Goal: Transaction & Acquisition: Purchase product/service

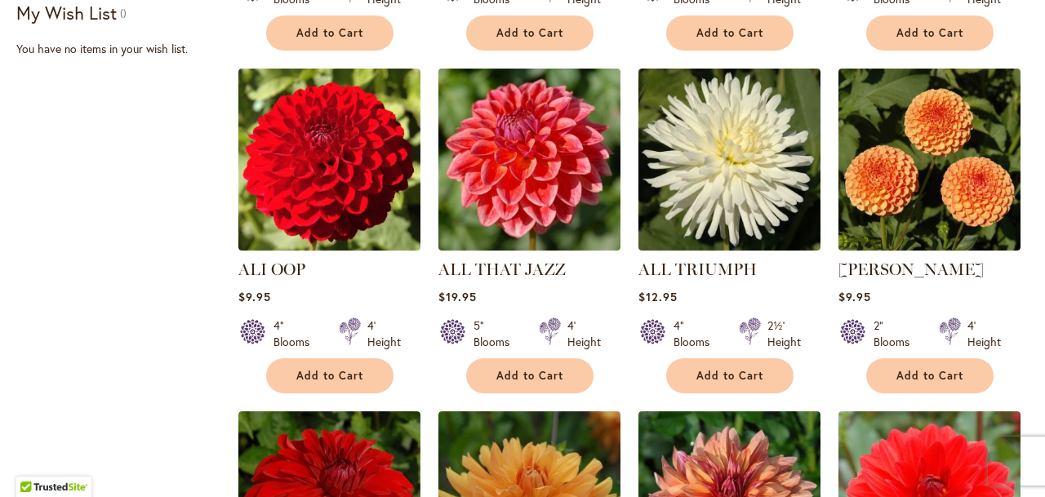
scroll to position [647, 0]
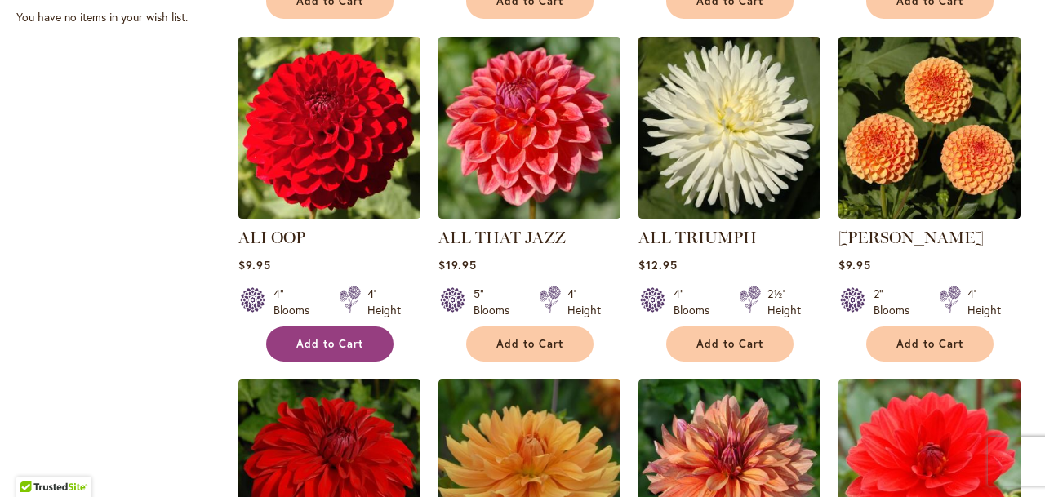
click at [318, 333] on button "Add to Cart" at bounding box center [329, 344] width 127 height 35
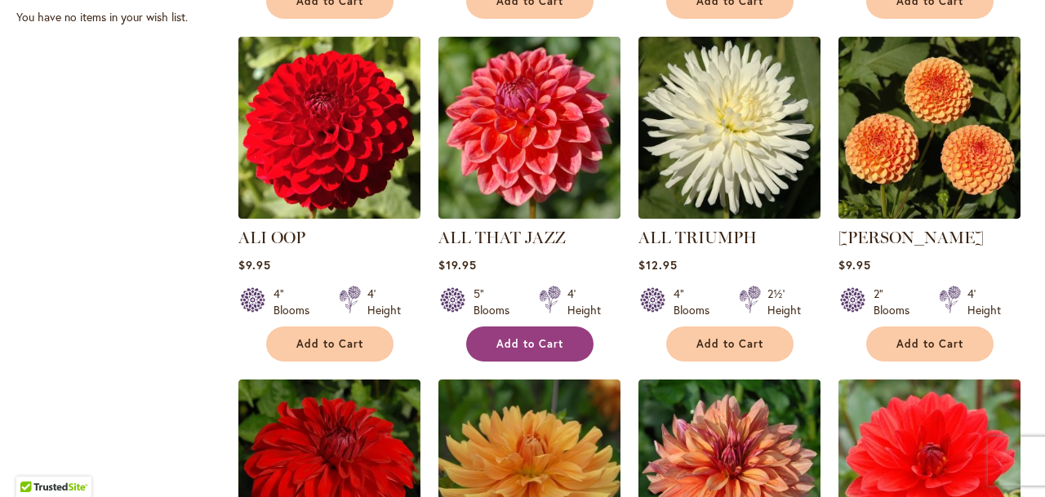
drag, startPoint x: 521, startPoint y: 336, endPoint x: 563, endPoint y: 328, distance: 43.1
click at [521, 337] on span "Add to Cart" at bounding box center [529, 344] width 67 height 14
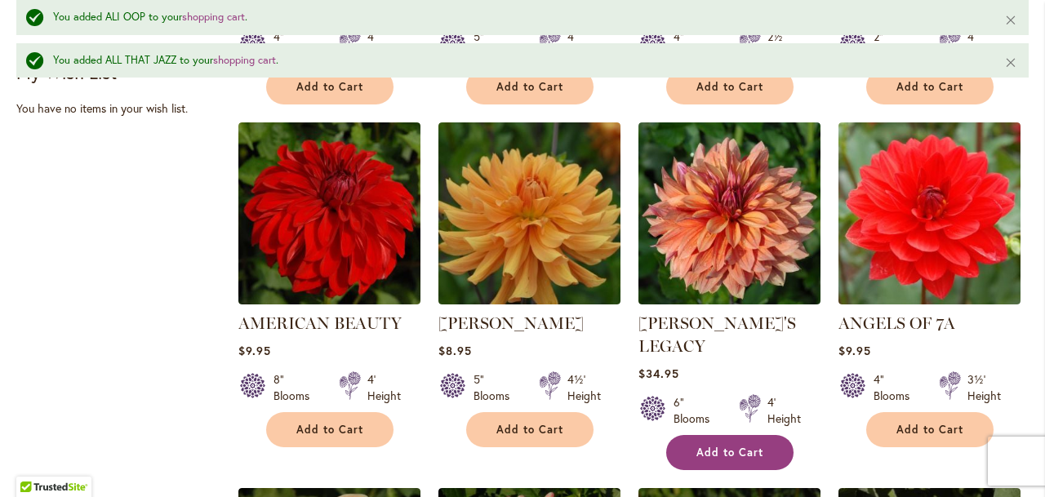
scroll to position [1049, 0]
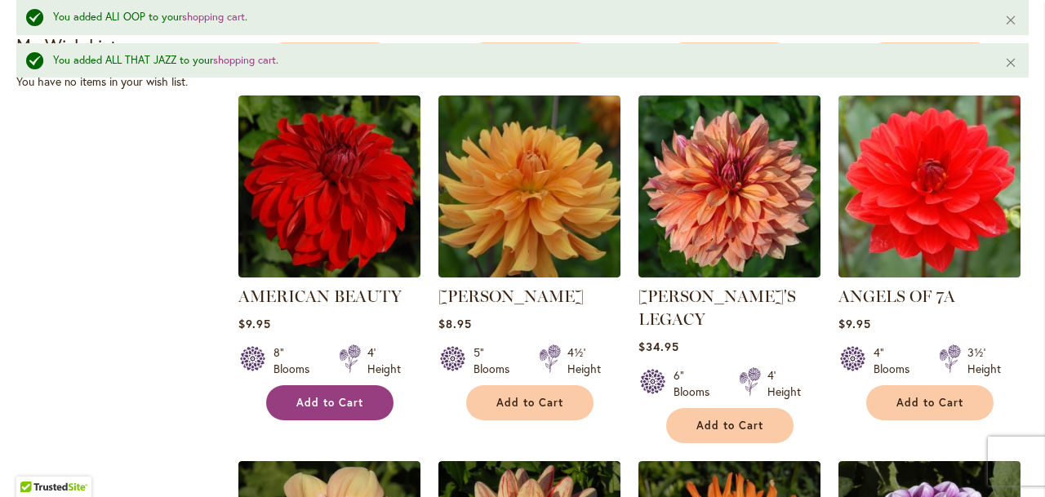
click at [339, 389] on button "Add to Cart" at bounding box center [329, 402] width 127 height 35
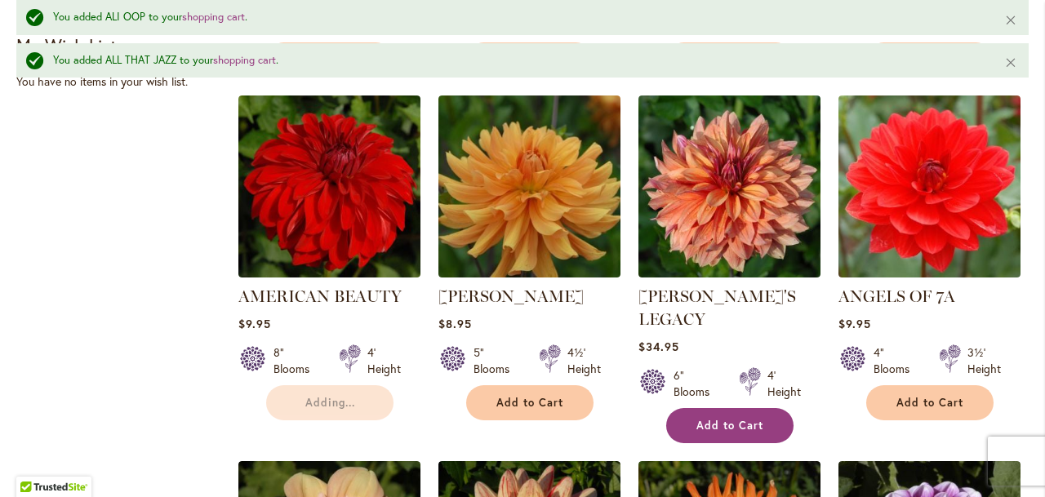
click at [717, 408] on button "Add to Cart" at bounding box center [729, 425] width 127 height 35
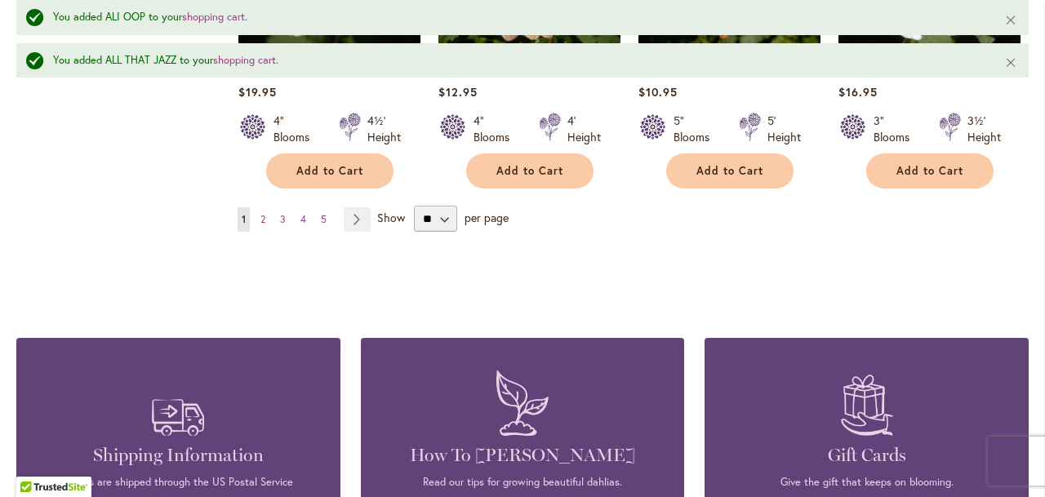
scroll to position [1722, 0]
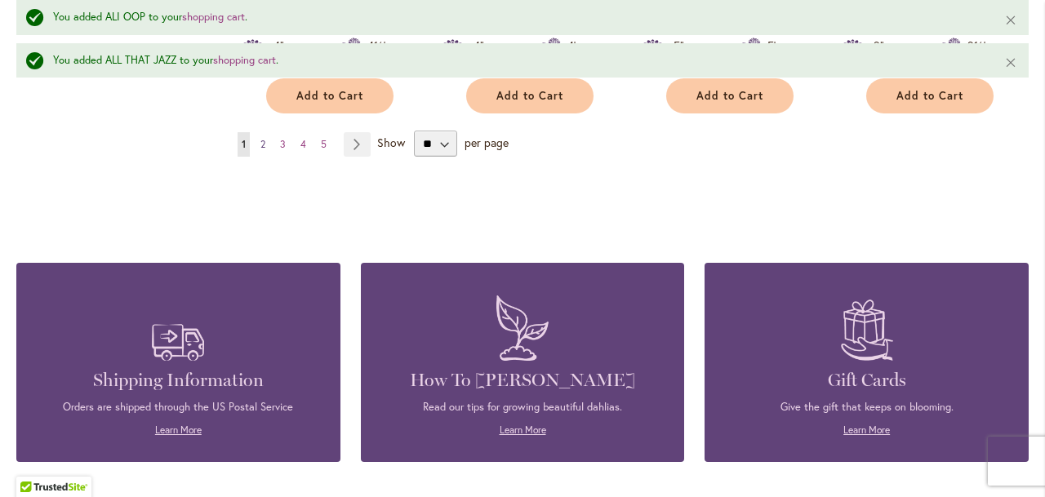
click at [256, 132] on link "Page 2" at bounding box center [262, 144] width 13 height 24
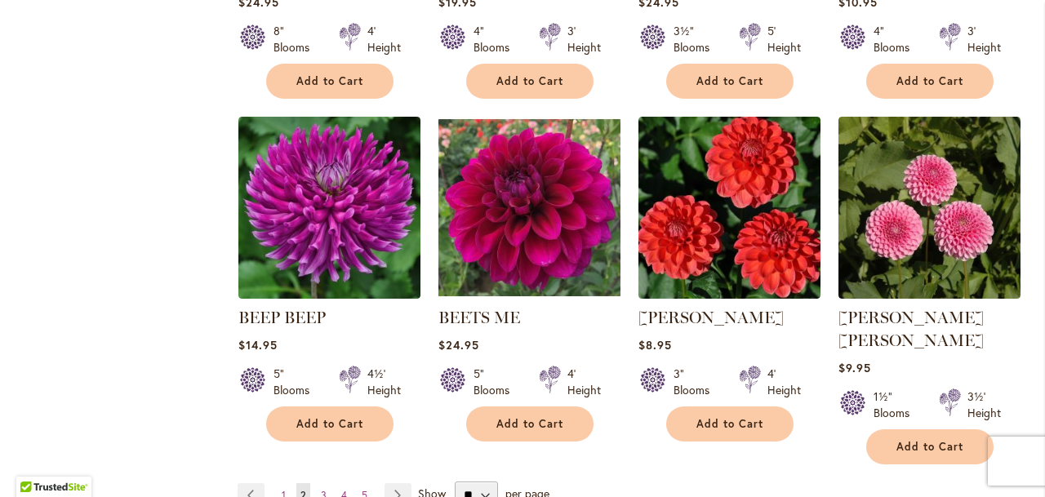
scroll to position [1407, 0]
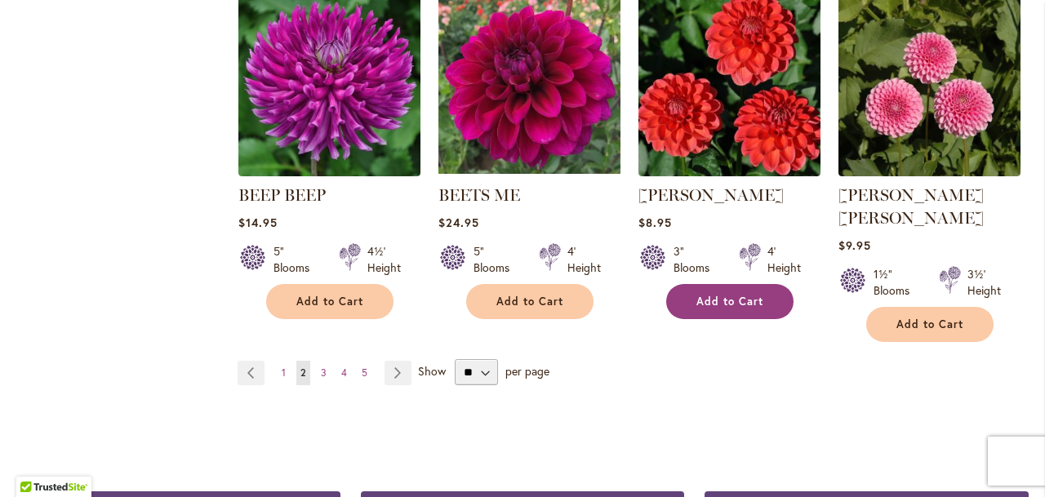
click at [725, 295] on span "Add to Cart" at bounding box center [729, 302] width 67 height 14
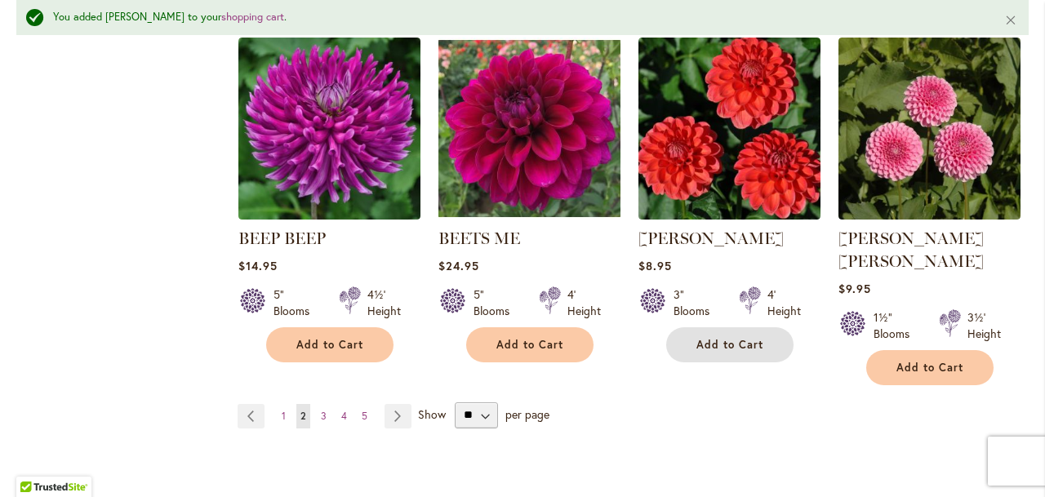
scroll to position [1451, 0]
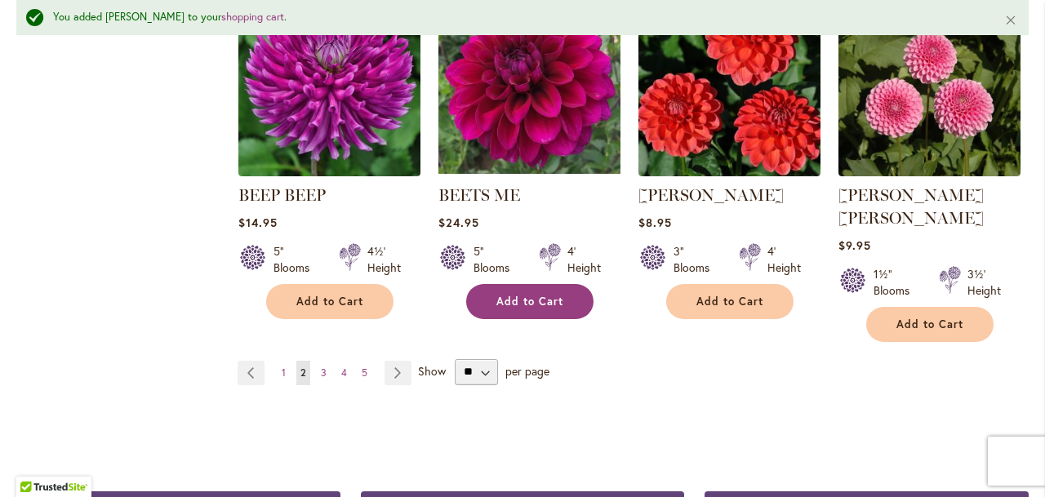
click at [522, 295] on span "Add to Cart" at bounding box center [529, 302] width 67 height 14
click at [317, 361] on link "Page 3" at bounding box center [324, 373] width 14 height 24
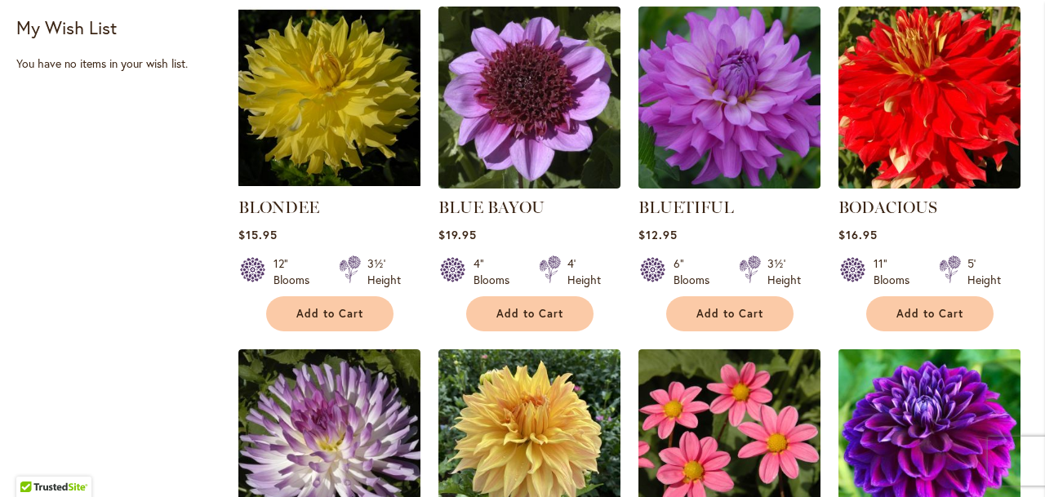
scroll to position [916, 0]
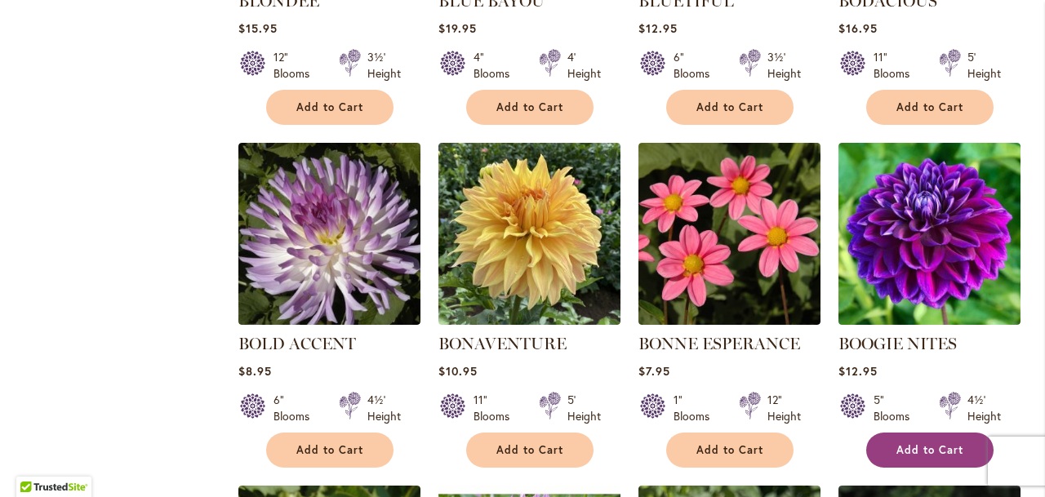
click at [915, 438] on button "Add to Cart" at bounding box center [929, 450] width 127 height 35
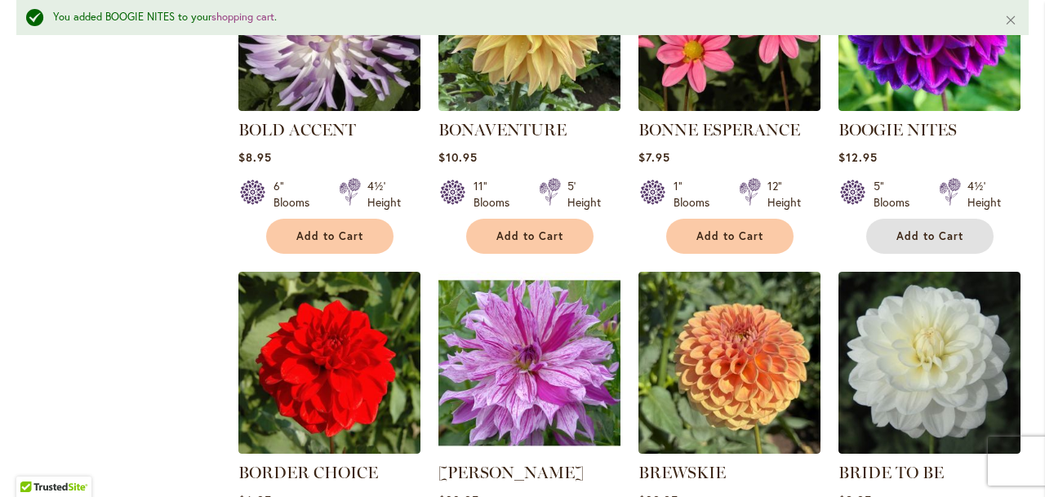
scroll to position [1338, 0]
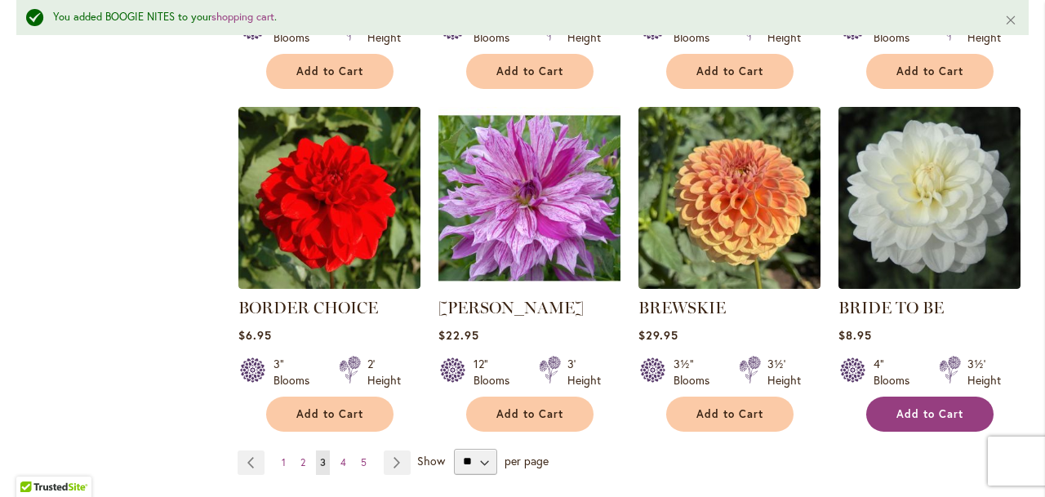
click at [914, 407] on span "Add to Cart" at bounding box center [929, 414] width 67 height 14
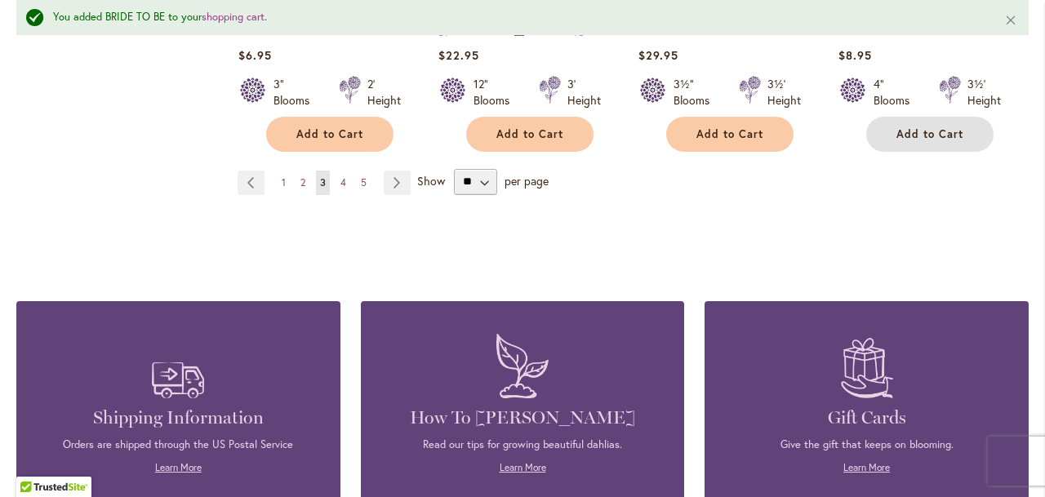
scroll to position [1627, 0]
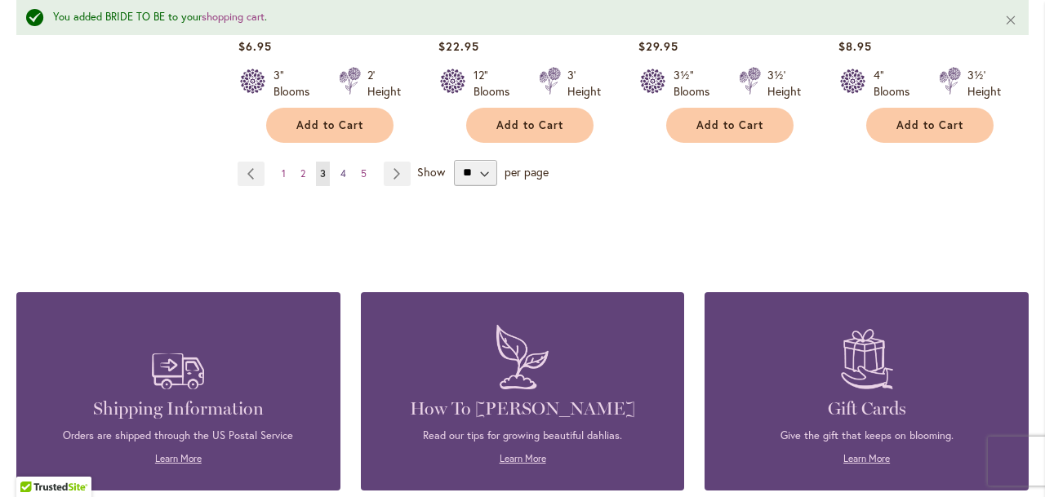
click at [340, 168] on span "4" at bounding box center [343, 173] width 6 height 12
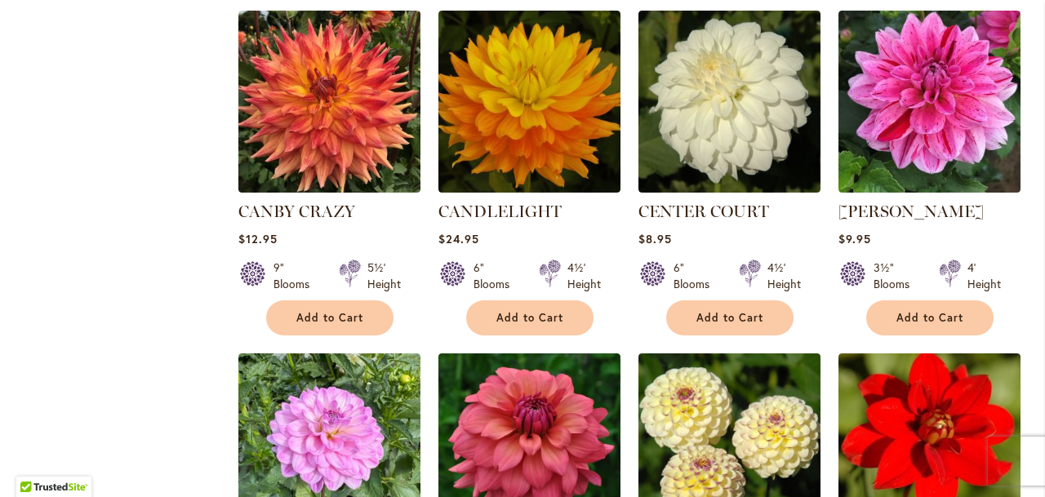
scroll to position [1323, 0]
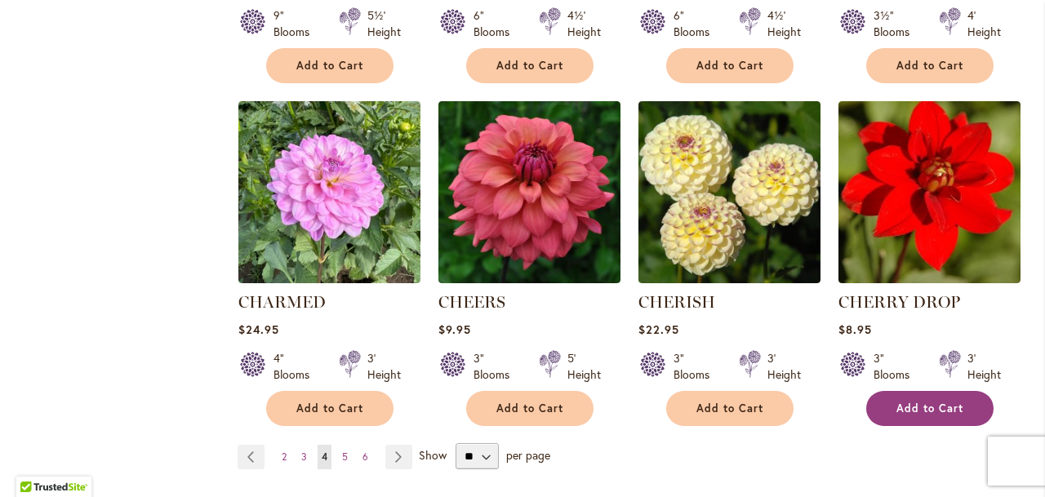
click at [905, 402] on span "Add to Cart" at bounding box center [929, 409] width 67 height 14
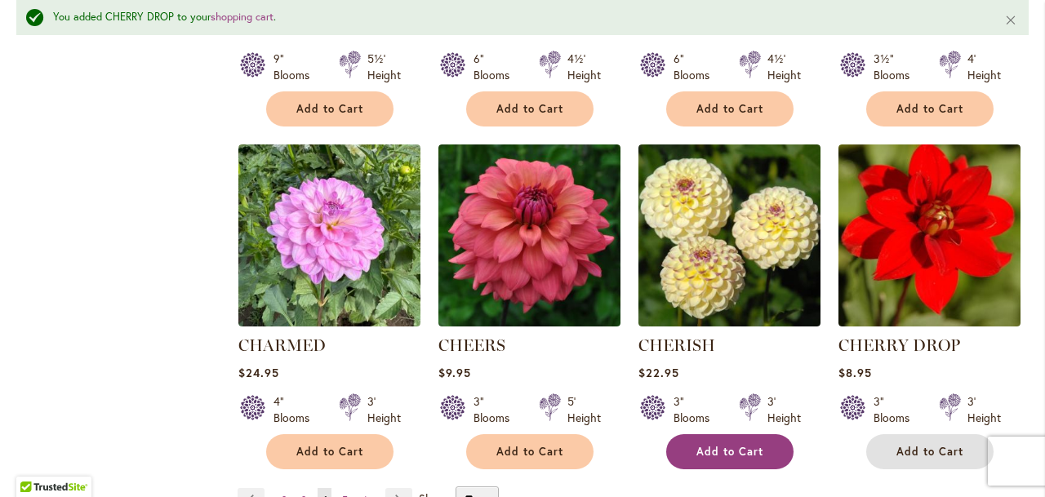
scroll to position [1367, 0]
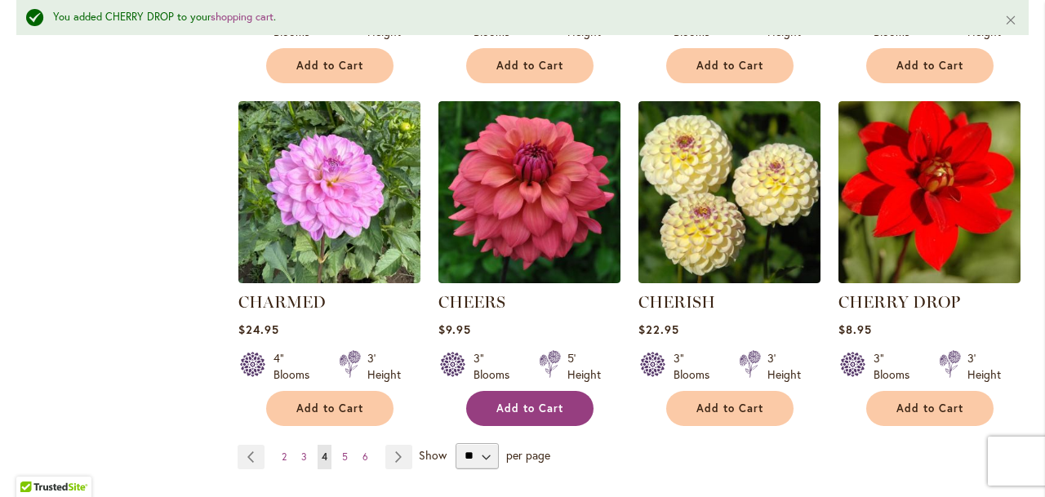
click at [507, 402] on span "Add to Cart" at bounding box center [529, 409] width 67 height 14
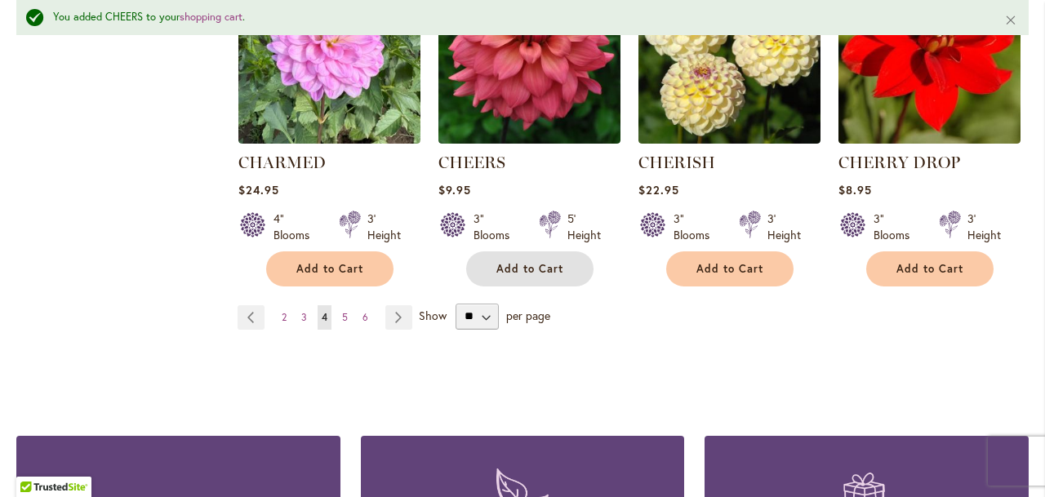
scroll to position [1516, 0]
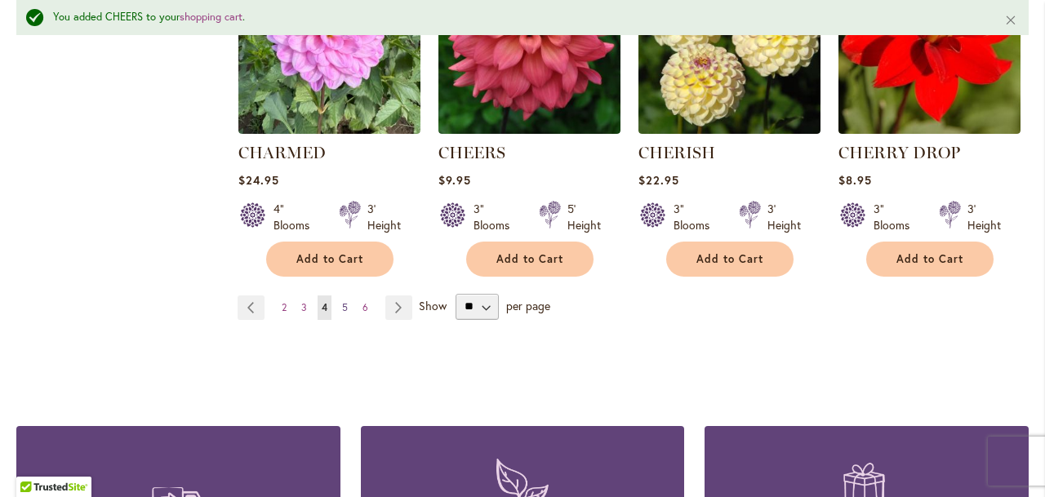
click at [339, 300] on link "Page 5" at bounding box center [345, 308] width 14 height 24
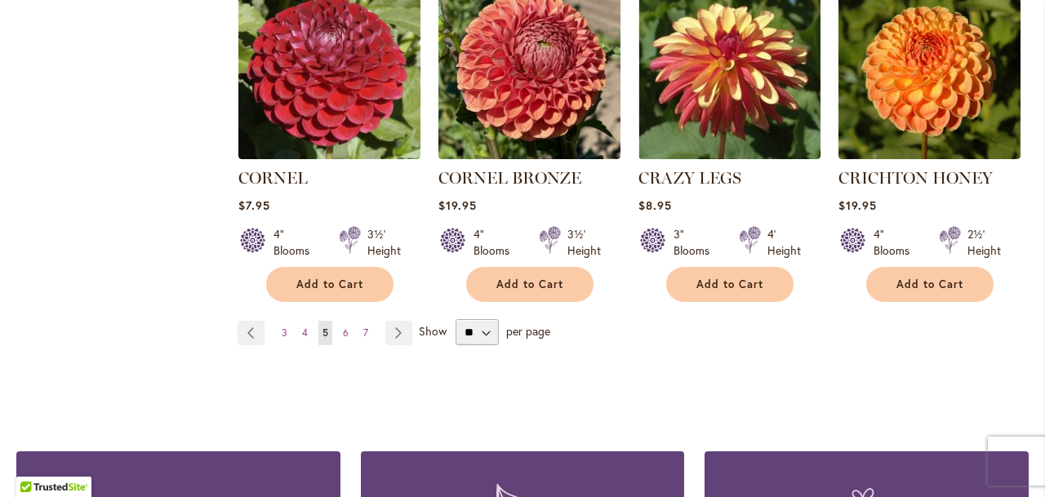
scroll to position [1551, 0]
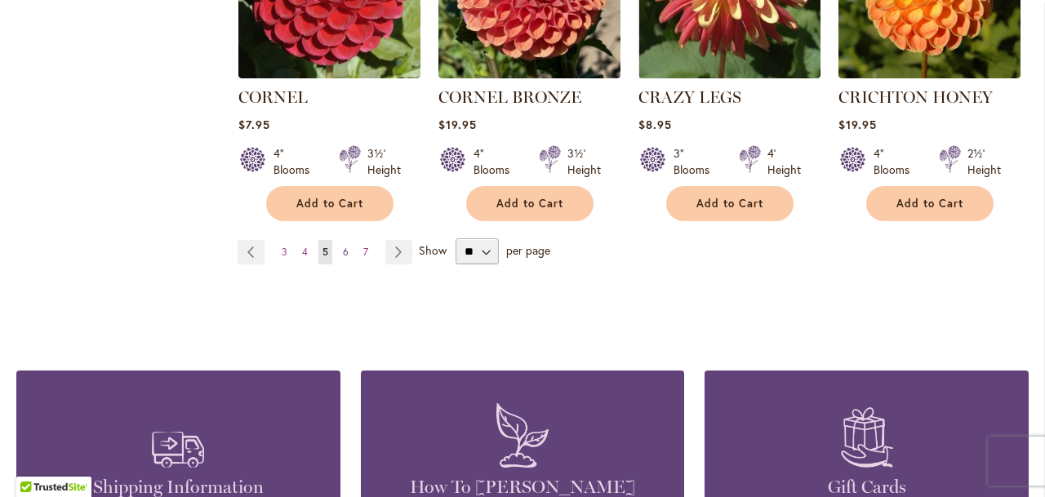
click at [347, 240] on link "Page 6" at bounding box center [346, 252] width 14 height 24
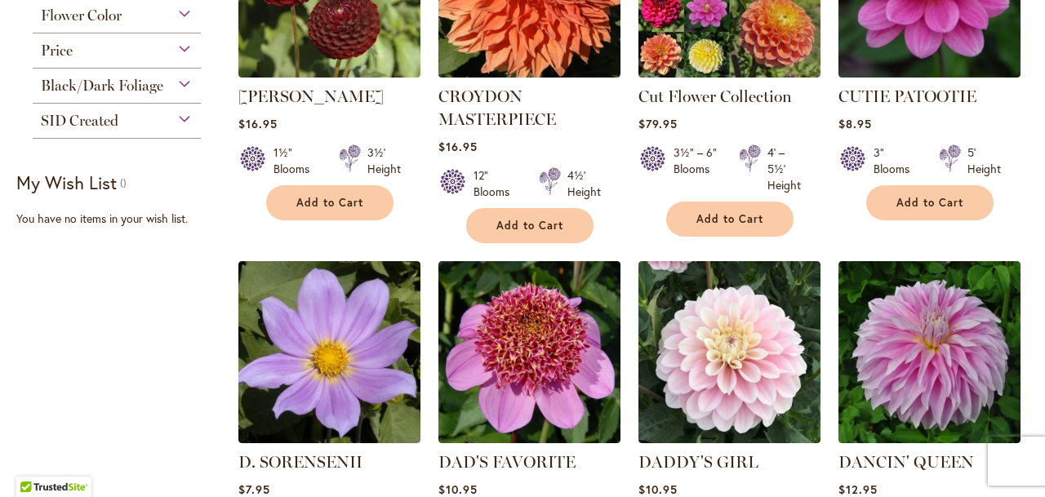
scroll to position [986, 0]
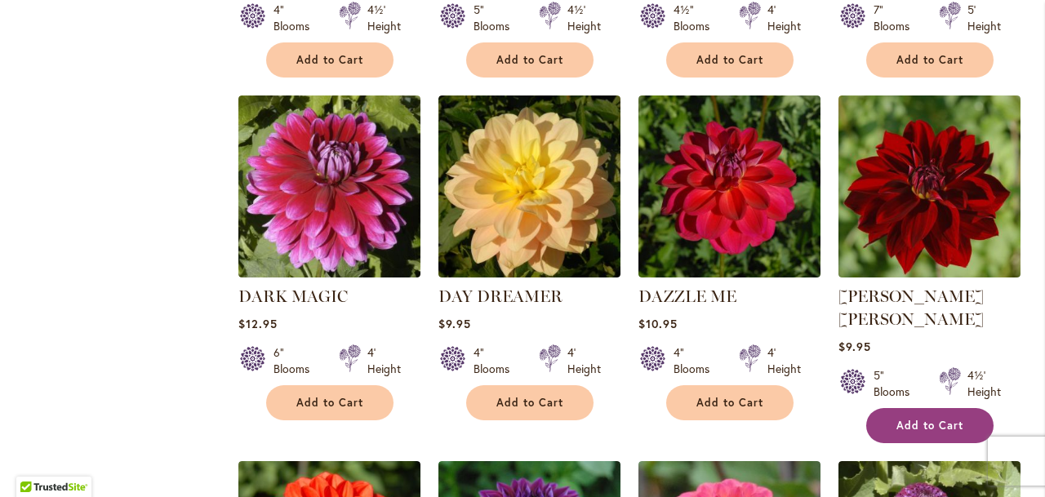
click at [917, 408] on button "Add to Cart" at bounding box center [929, 425] width 127 height 35
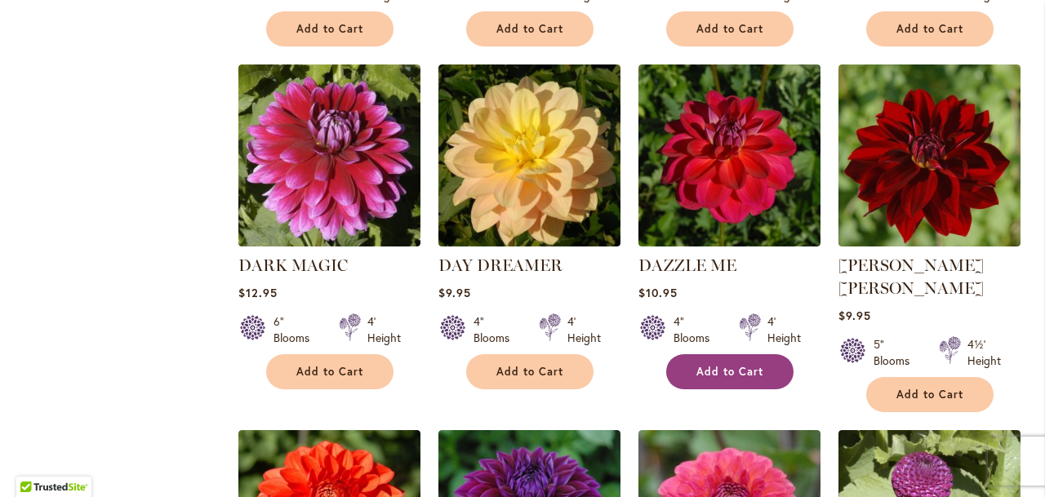
click at [714, 360] on button "Add to Cart" at bounding box center [729, 371] width 127 height 35
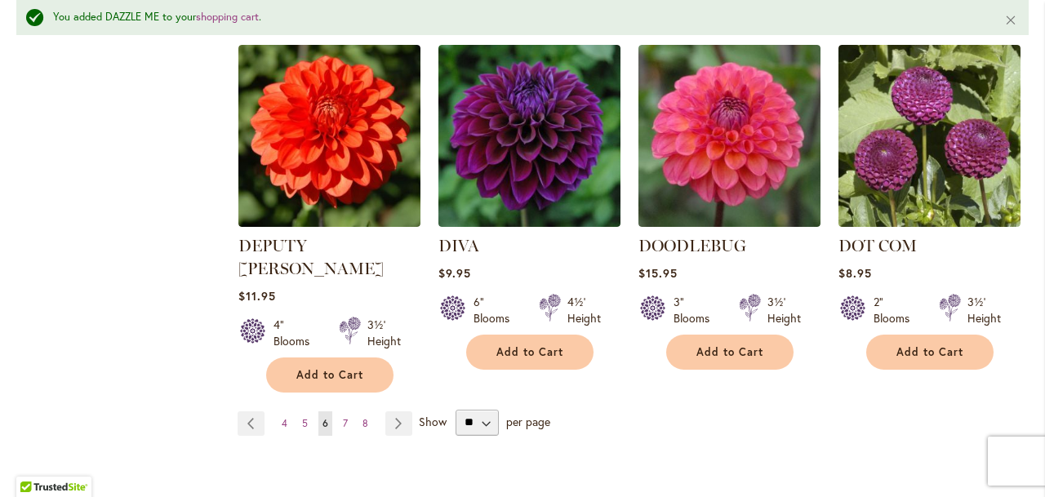
scroll to position [1631, 0]
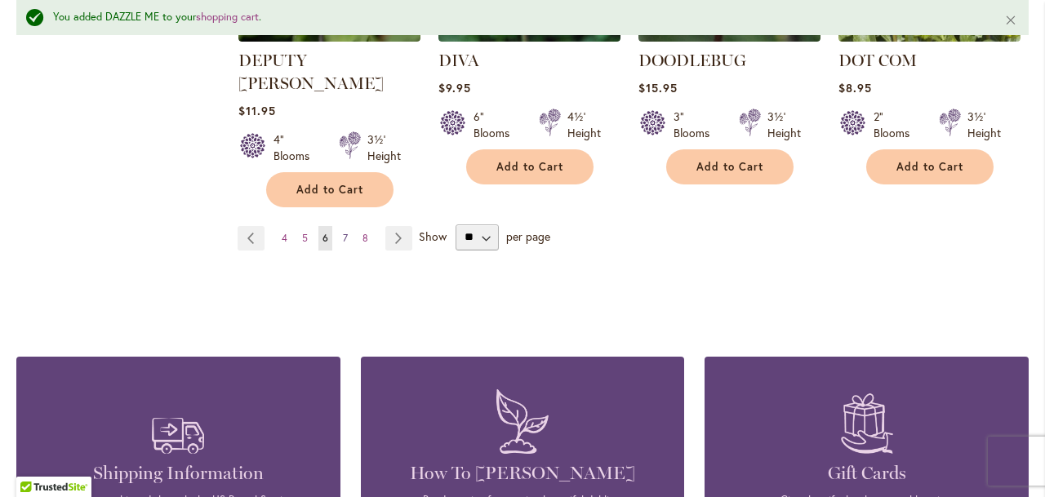
click at [347, 226] on link "Page 7" at bounding box center [345, 238] width 13 height 24
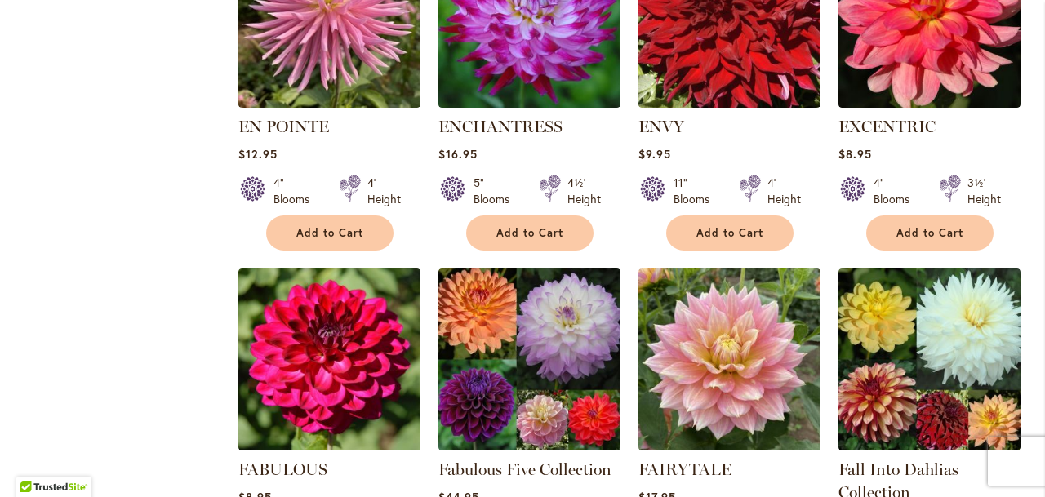
scroll to position [1261, 0]
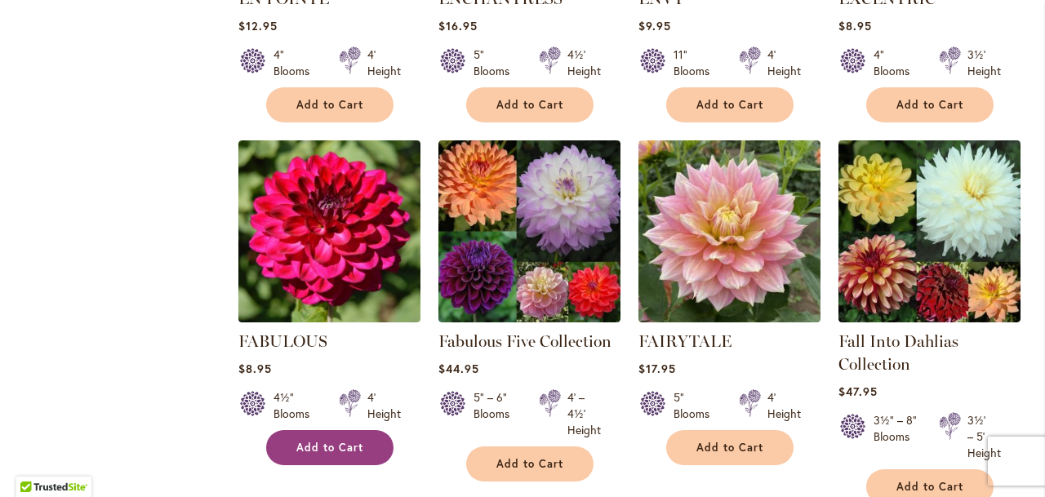
click at [321, 441] on span "Add to Cart" at bounding box center [329, 448] width 67 height 14
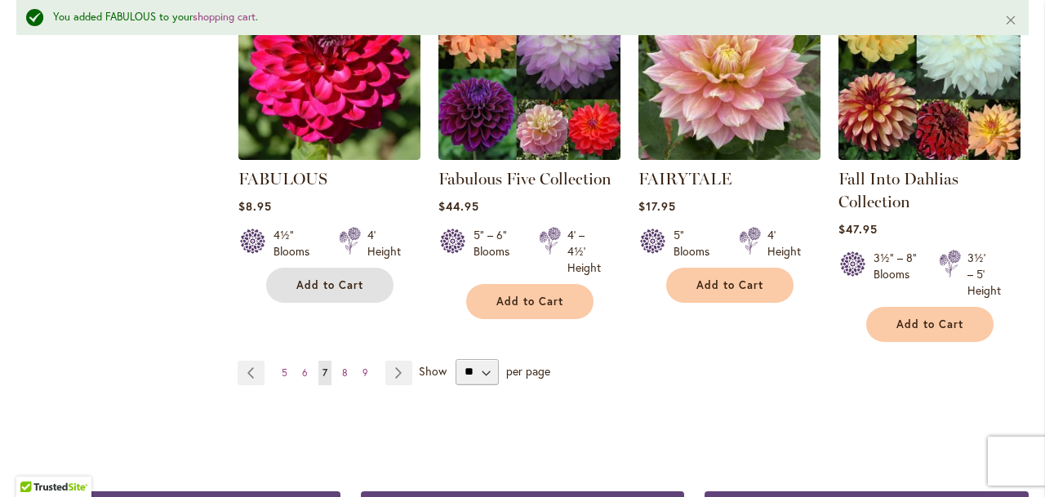
scroll to position [1514, 0]
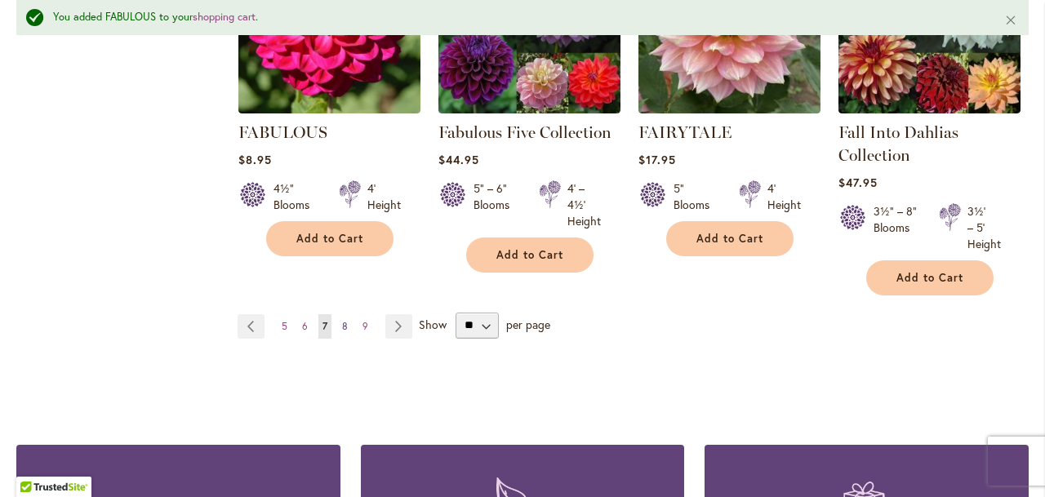
click at [345, 320] on span "8" at bounding box center [345, 326] width 6 height 12
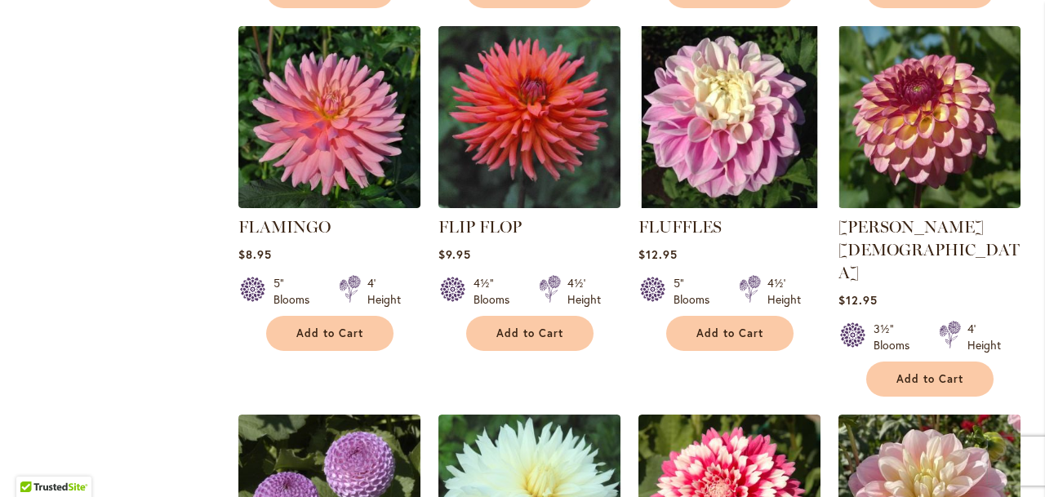
scroll to position [1255, 0]
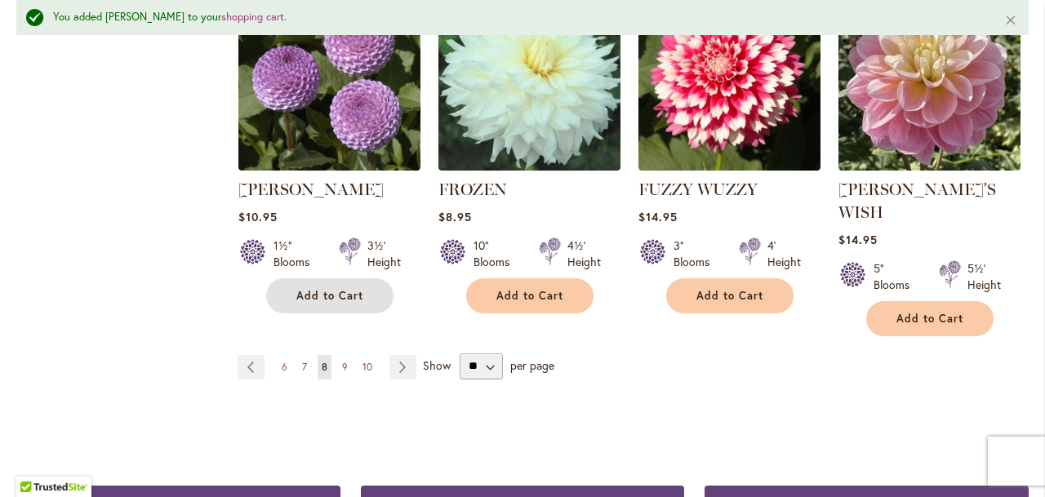
scroll to position [1534, 0]
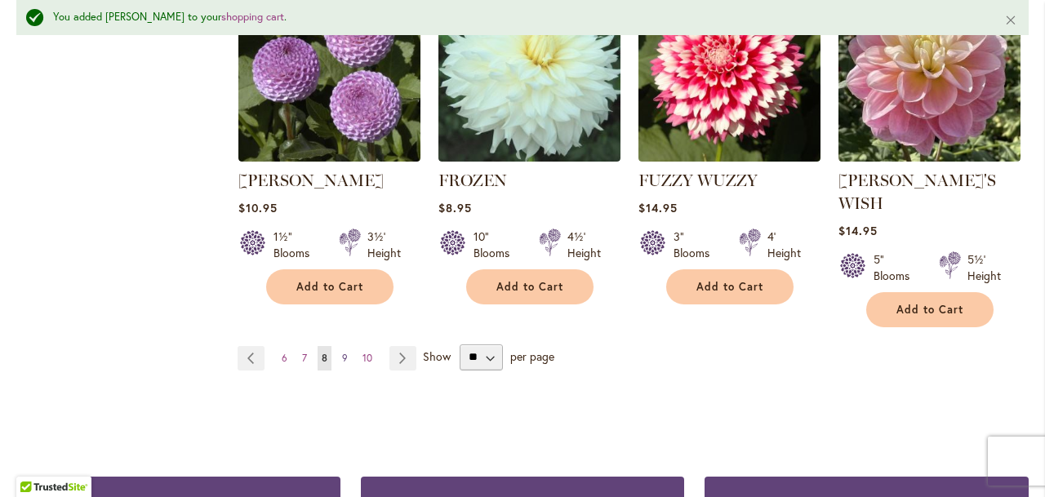
click at [345, 352] on span "9" at bounding box center [345, 358] width 6 height 12
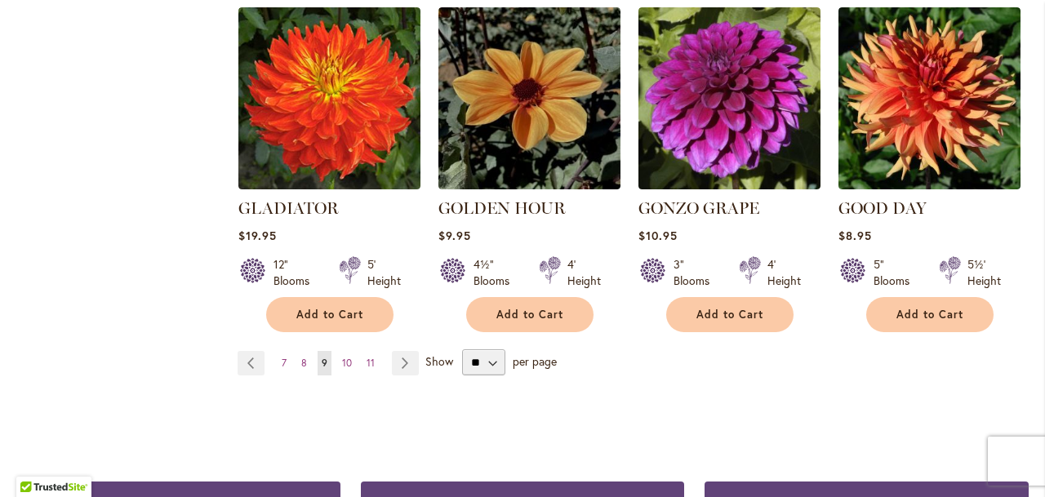
scroll to position [1505, 0]
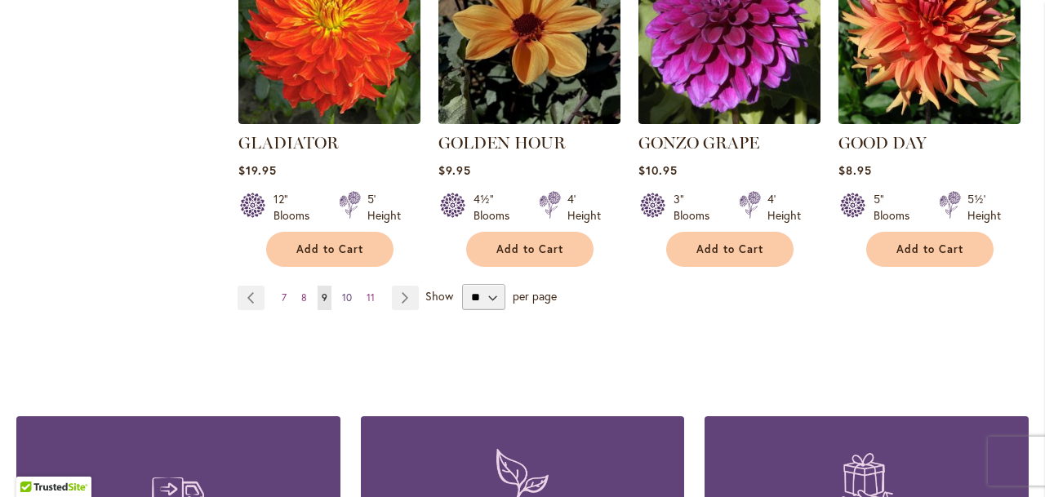
click at [343, 291] on span "10" at bounding box center [347, 297] width 10 height 12
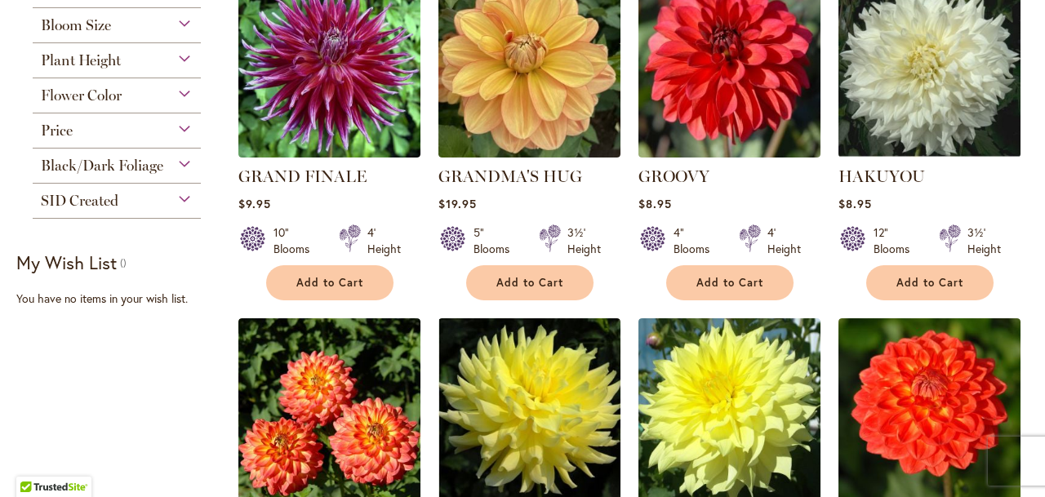
scroll to position [416, 0]
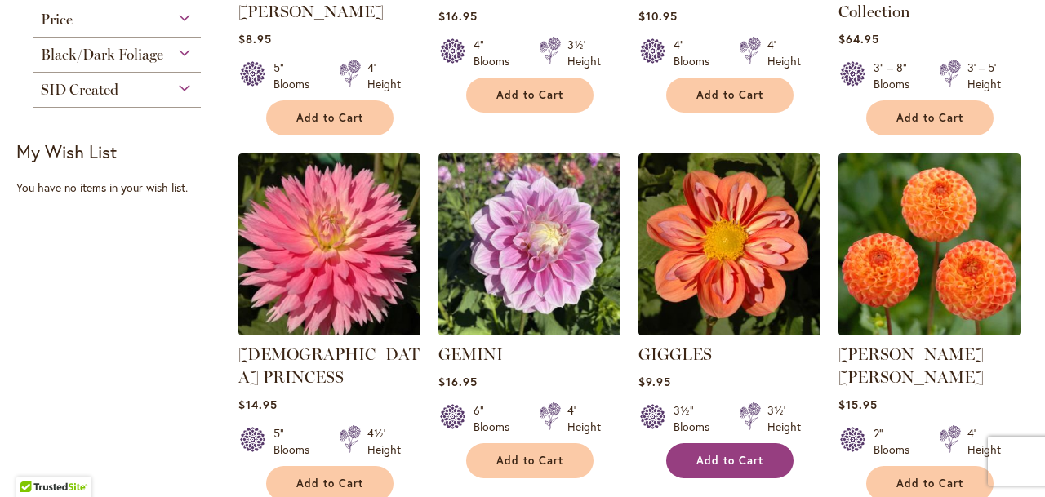
scroll to position [616, 0]
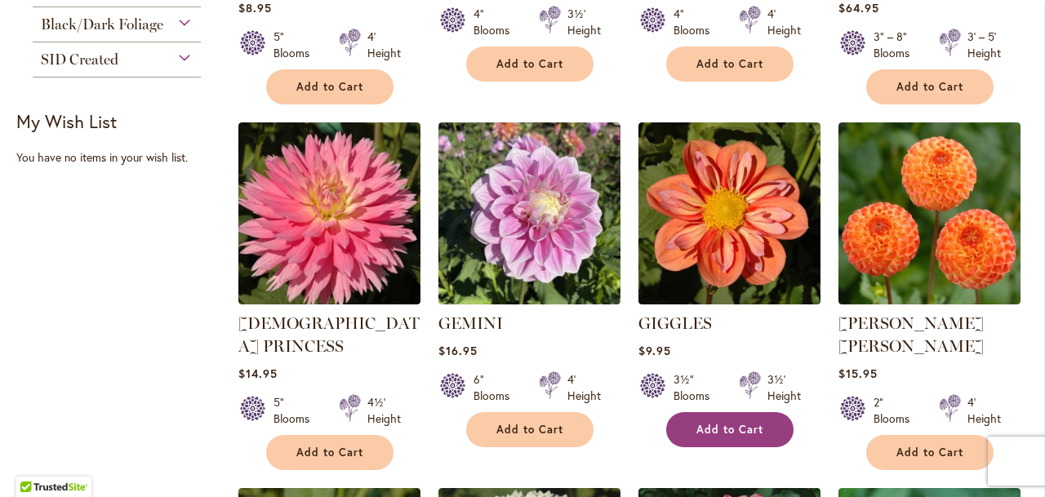
click at [713, 416] on button "Add to Cart" at bounding box center [729, 429] width 127 height 35
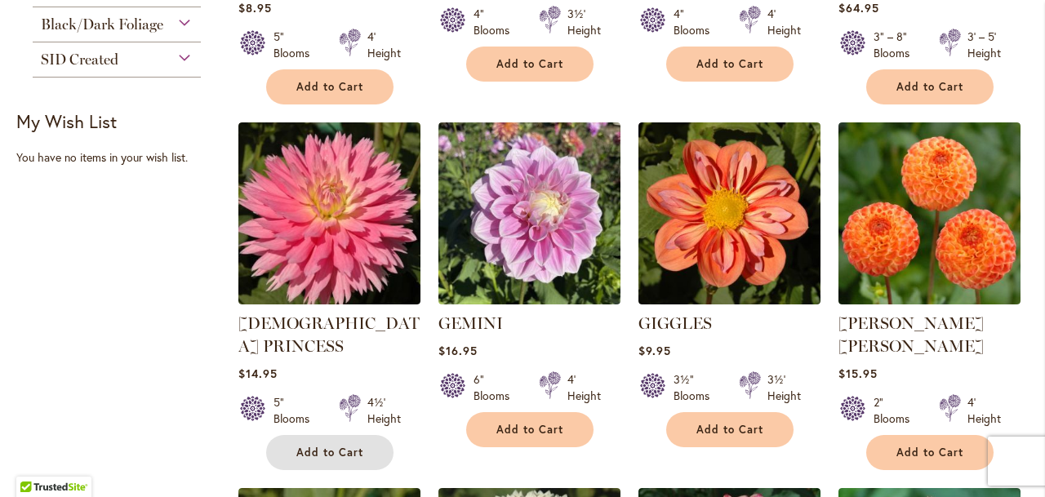
click at [320, 446] on span "Add to Cart" at bounding box center [329, 453] width 67 height 14
click at [317, 435] on form "Add to Cart" at bounding box center [329, 452] width 127 height 35
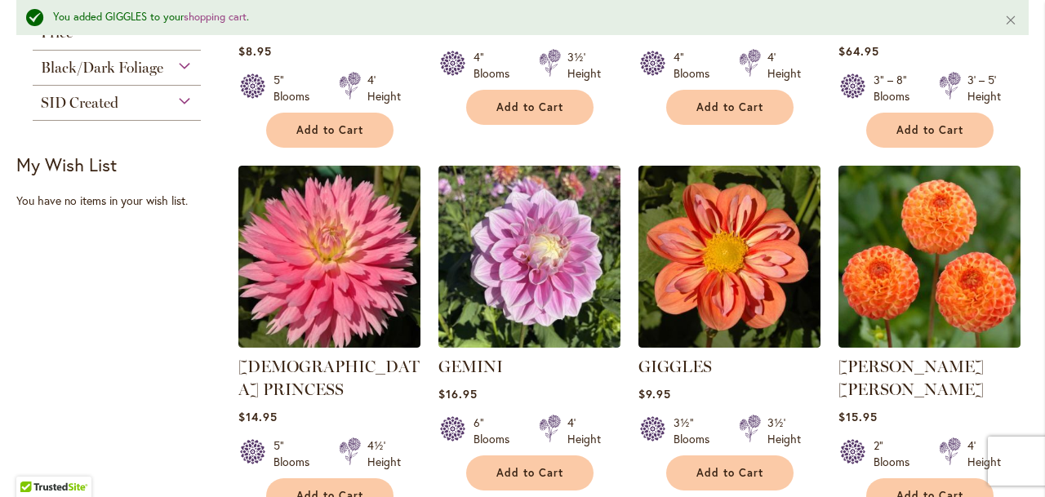
scroll to position [660, 0]
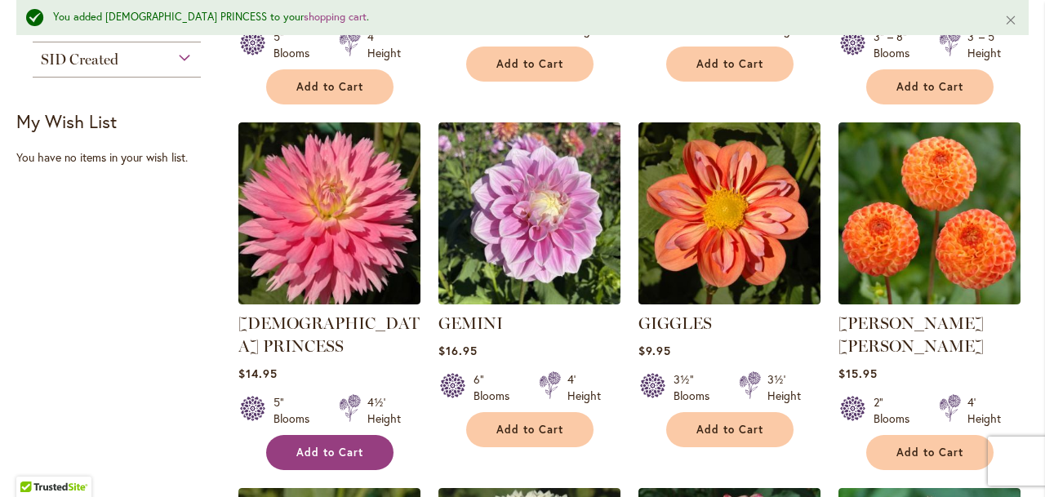
click at [323, 446] on span "Add to Cart" at bounding box center [329, 453] width 67 height 14
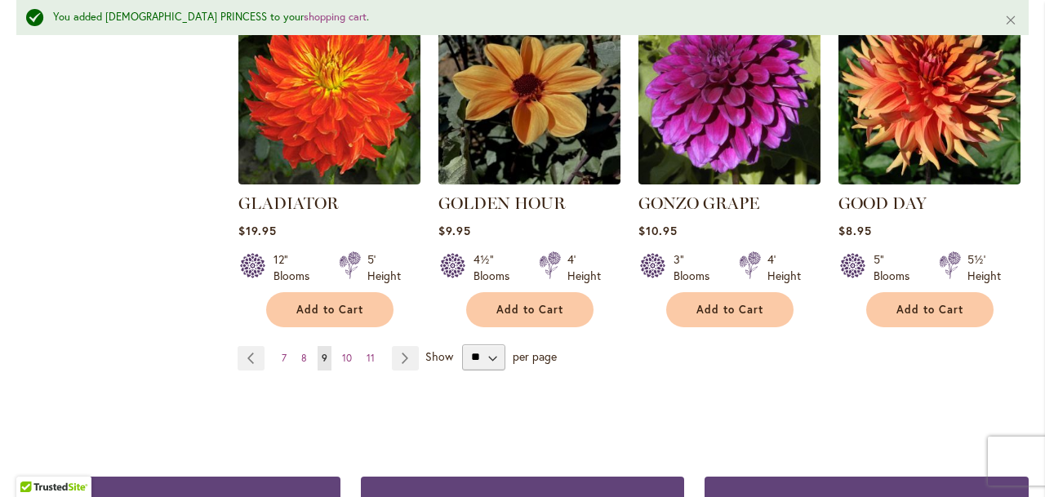
scroll to position [1501, 0]
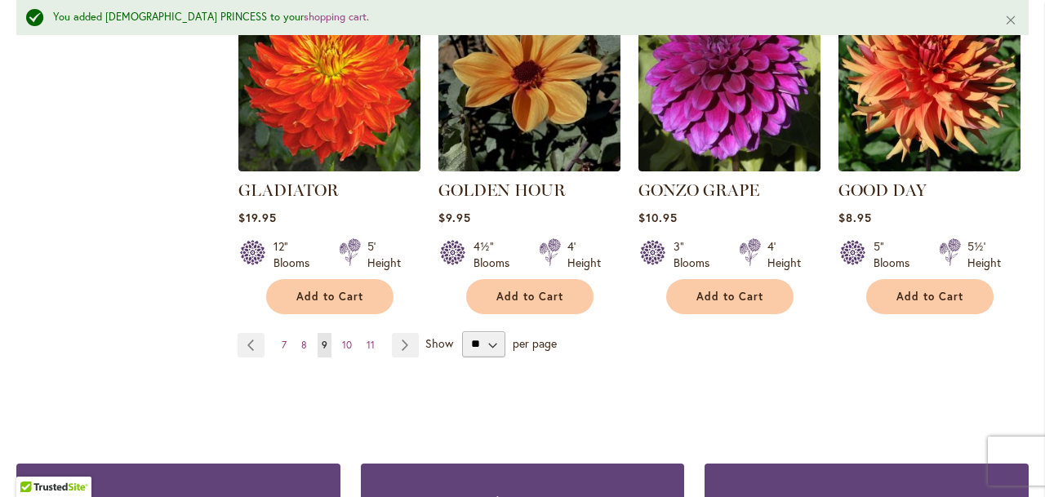
click at [1025, 331] on div "Page Page Previous Page 7 Page 8 You're currently reading page 9" at bounding box center [633, 344] width 791 height 26
click at [339, 333] on link "Page 10" at bounding box center [347, 345] width 18 height 24
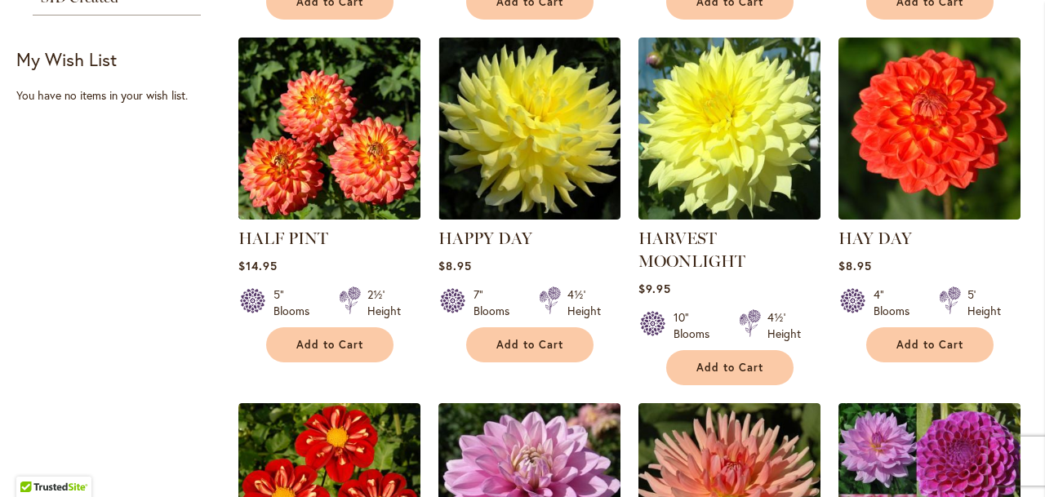
scroll to position [679, 0]
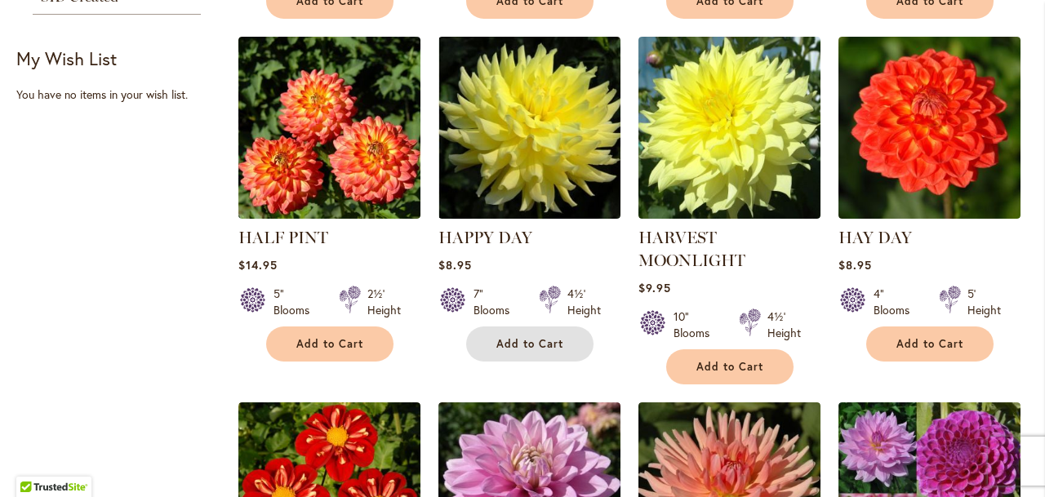
click at [504, 339] on span "Add to Cart" at bounding box center [529, 344] width 67 height 14
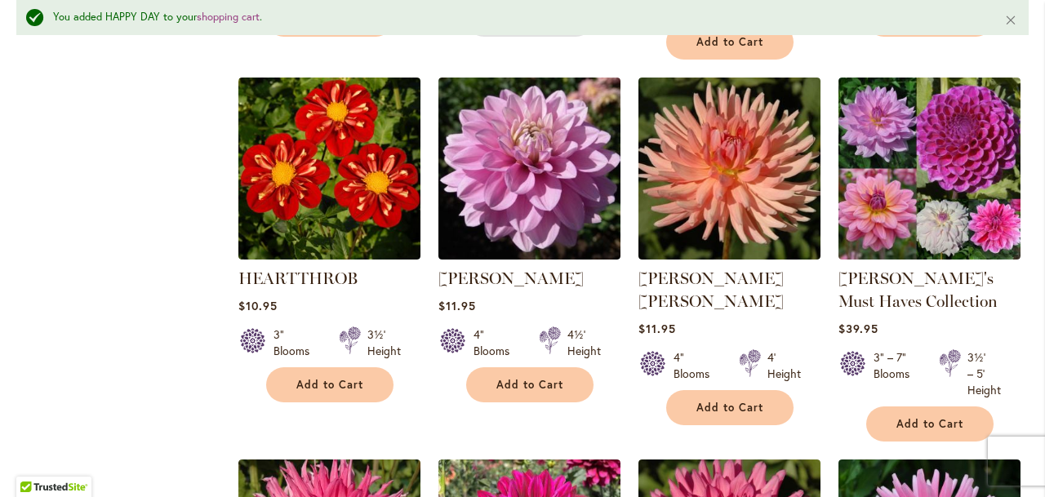
scroll to position [1089, 0]
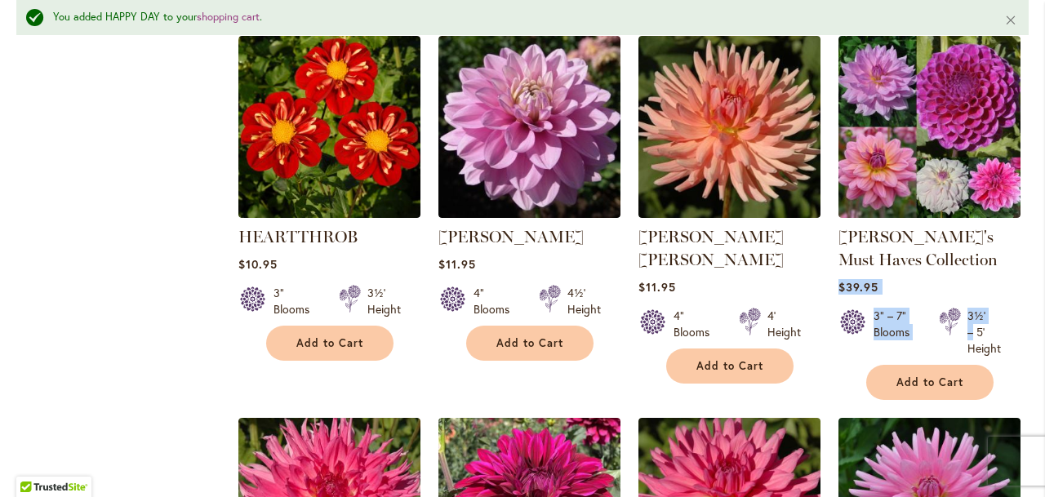
drag, startPoint x: 1029, startPoint y: 265, endPoint x: 1019, endPoint y: 299, distance: 34.9
click at [1019, 299] on main "Home Shop All Dahlias You added HAPPY DAY to your shopping cart . Close New Bes…" at bounding box center [523, 125] width 1042 height 2029
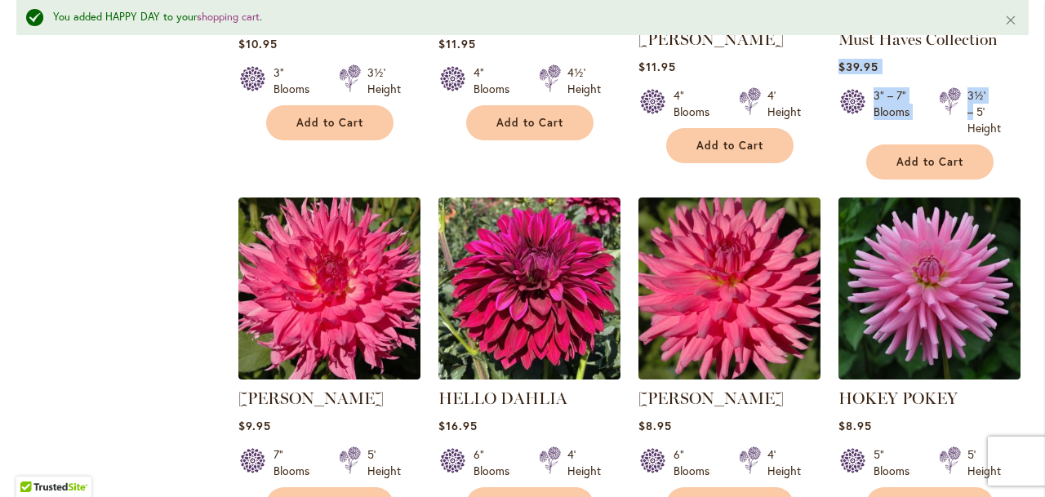
scroll to position [1413, 0]
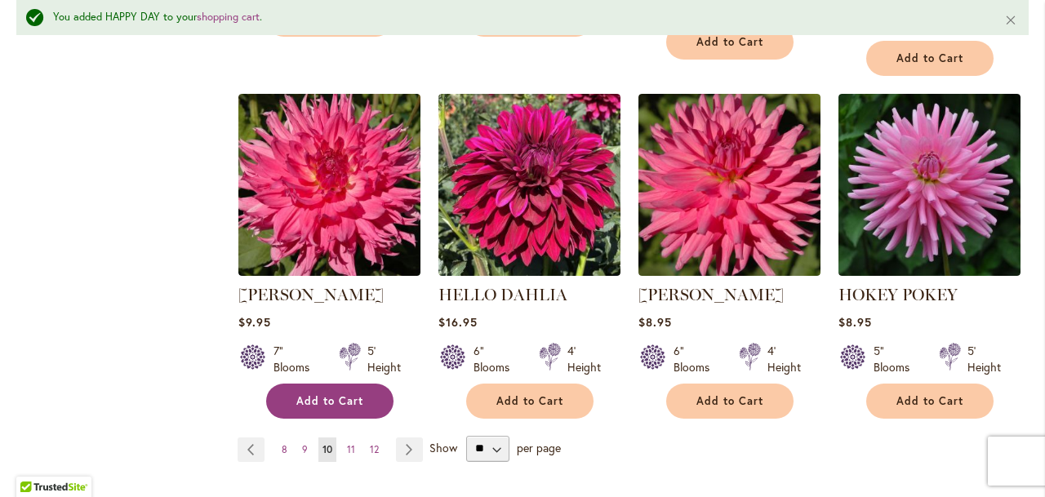
click at [322, 394] on span "Add to Cart" at bounding box center [329, 401] width 67 height 14
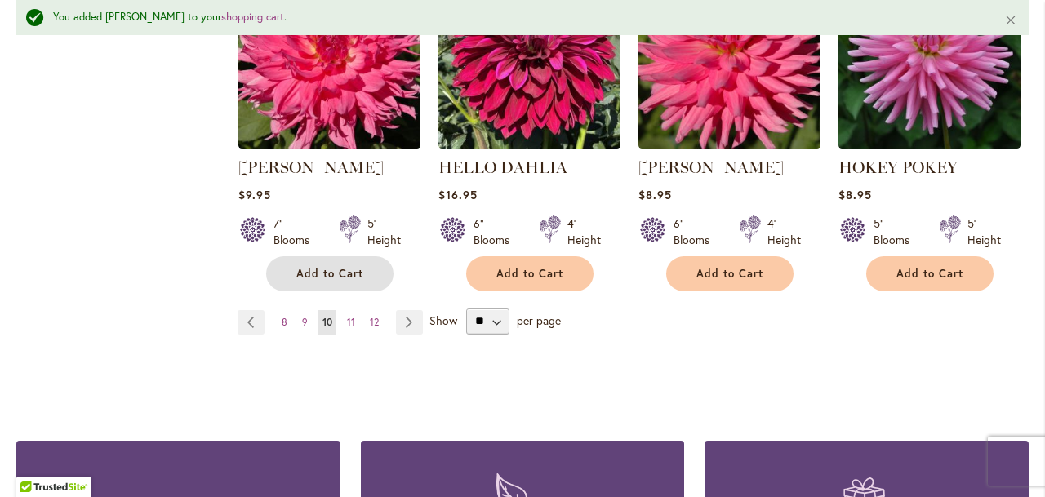
scroll to position [1601, 0]
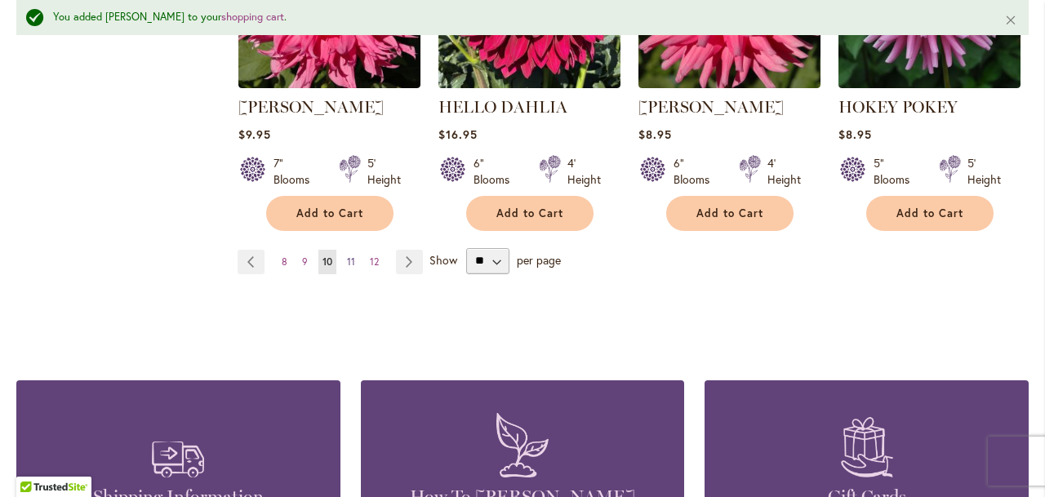
click at [348, 256] on span "11" at bounding box center [351, 262] width 8 height 12
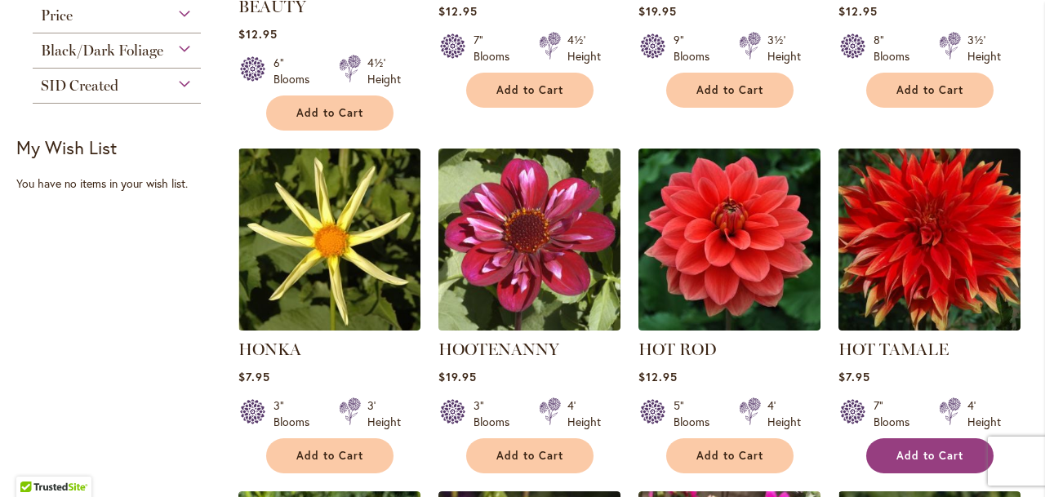
scroll to position [591, 0]
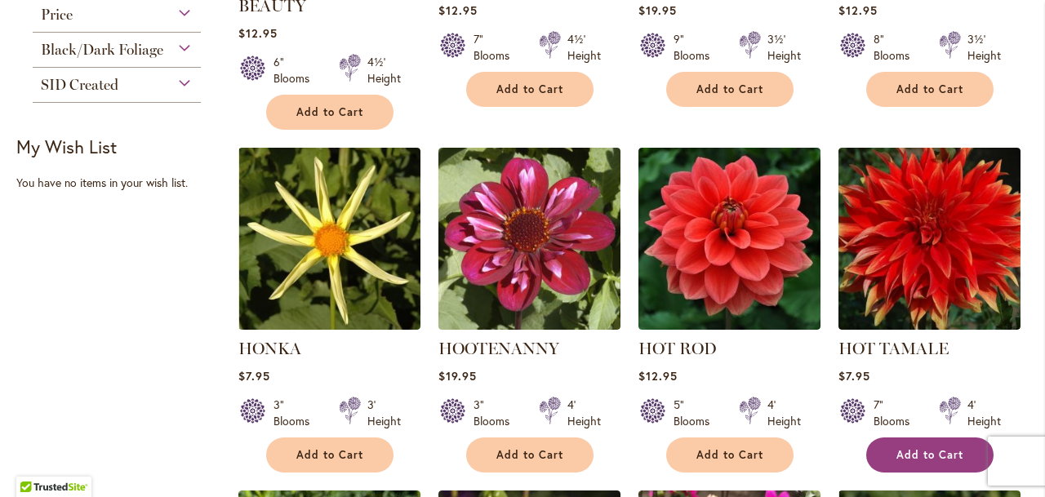
click at [923, 450] on span "Add to Cart" at bounding box center [929, 455] width 67 height 14
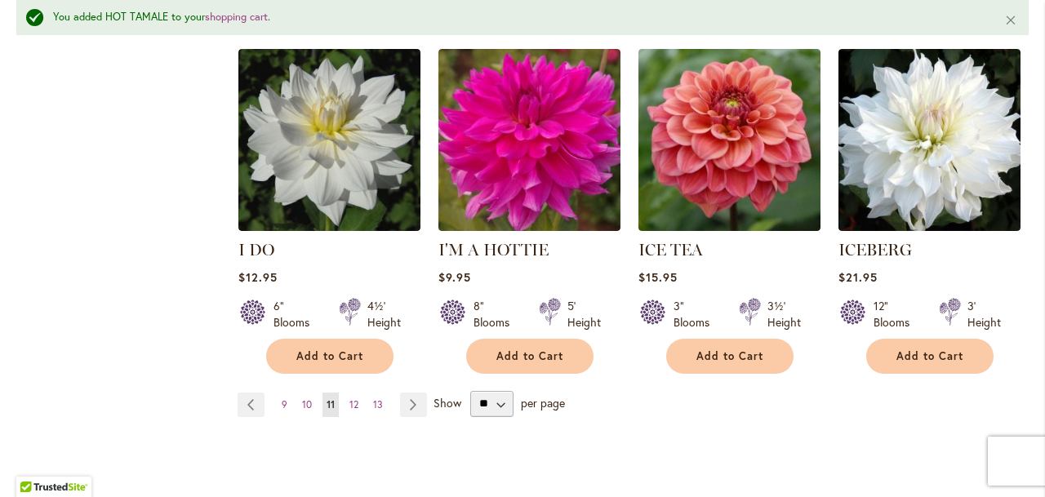
scroll to position [1530, 0]
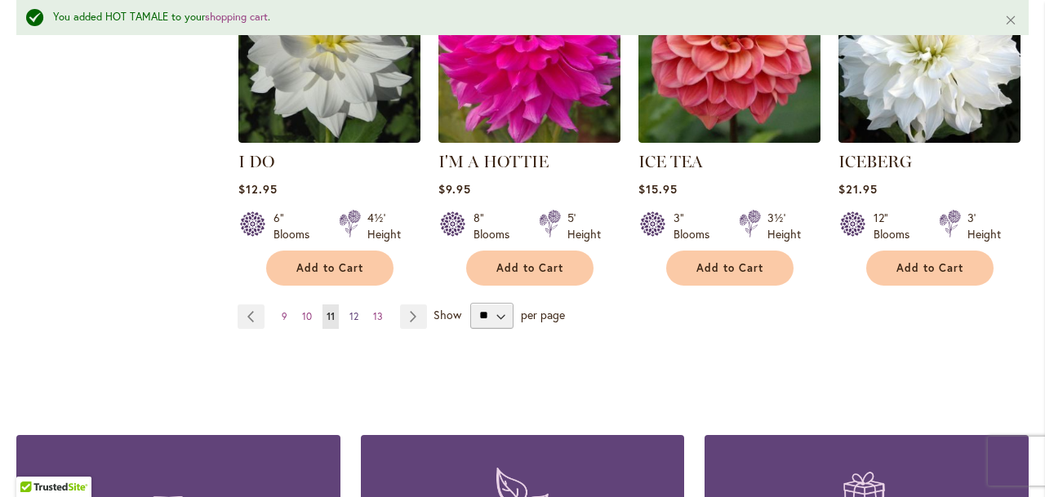
click at [354, 310] on span "12" at bounding box center [353, 316] width 9 height 12
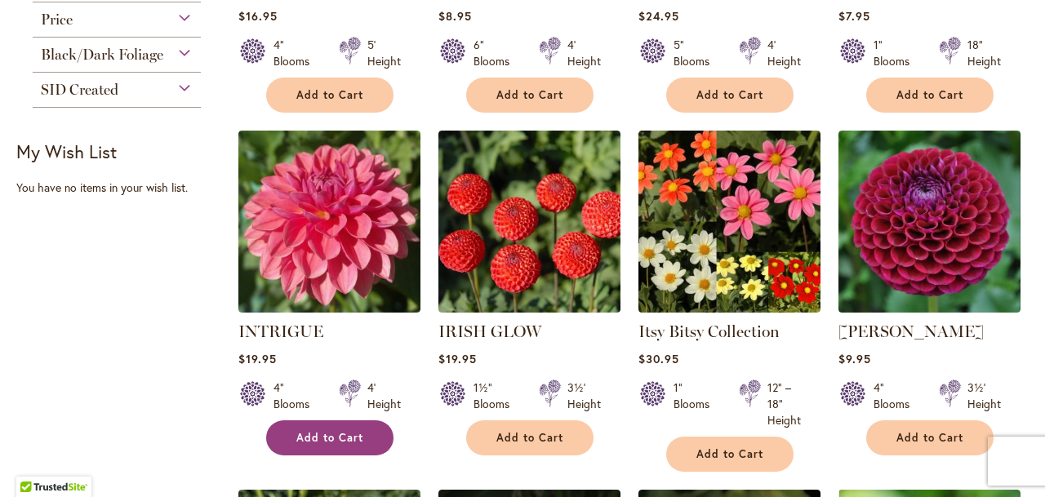
scroll to position [630, 0]
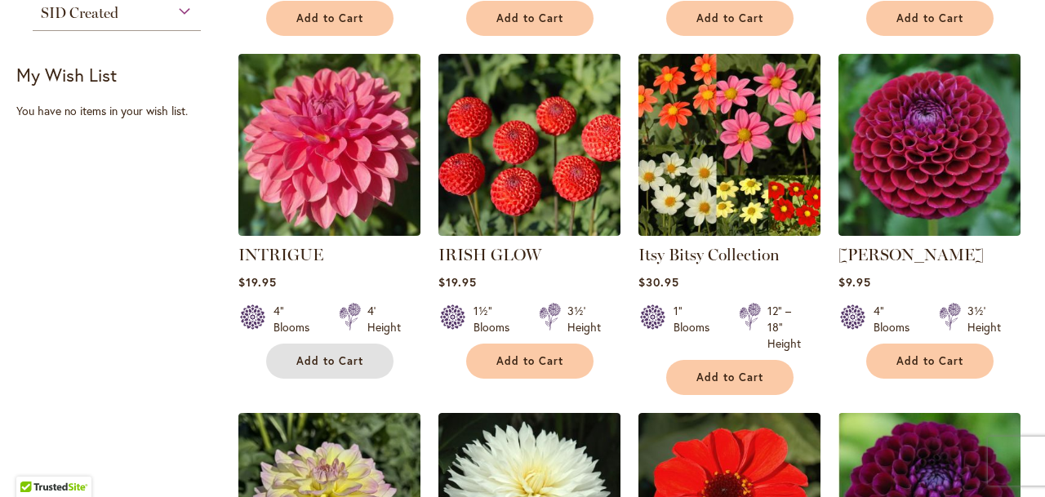
click at [331, 349] on button "Add to Cart" at bounding box center [329, 361] width 127 height 35
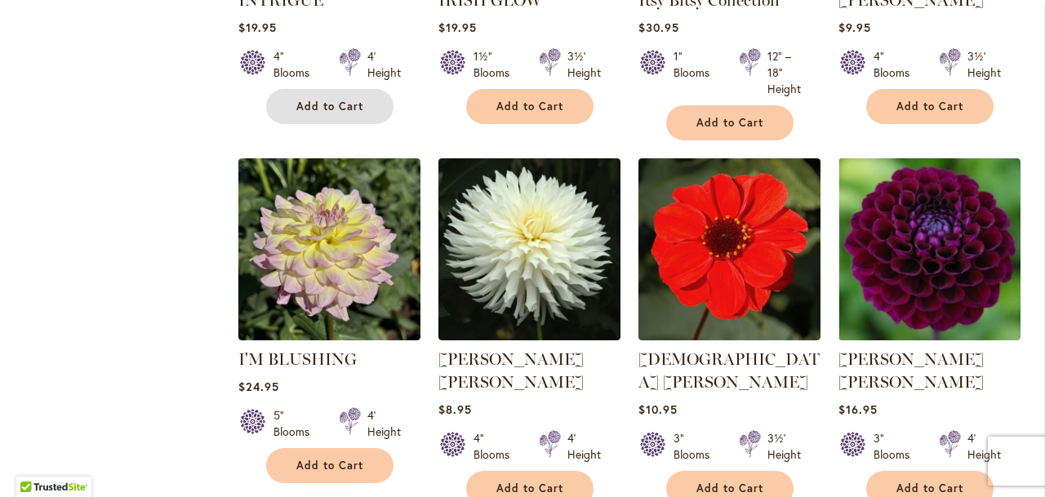
scroll to position [611, 0]
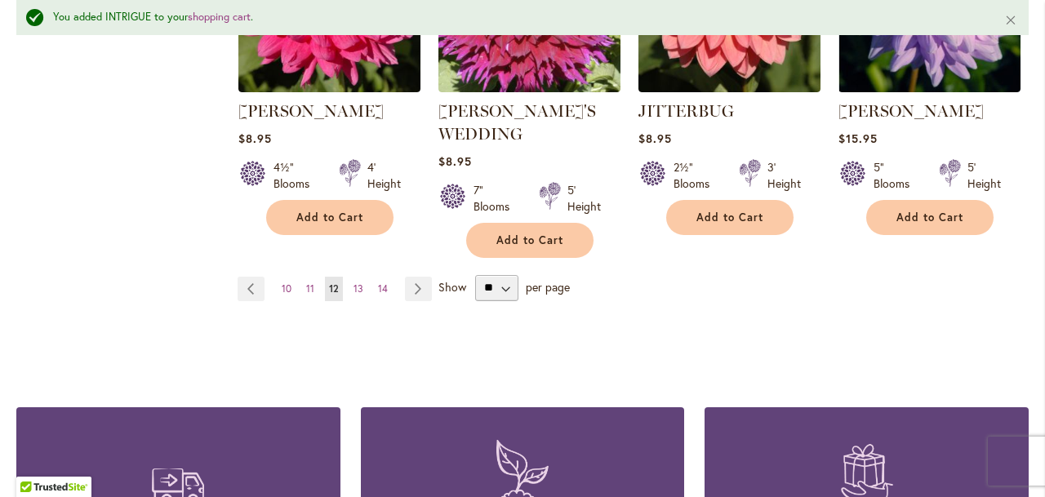
scroll to position [1578, 0]
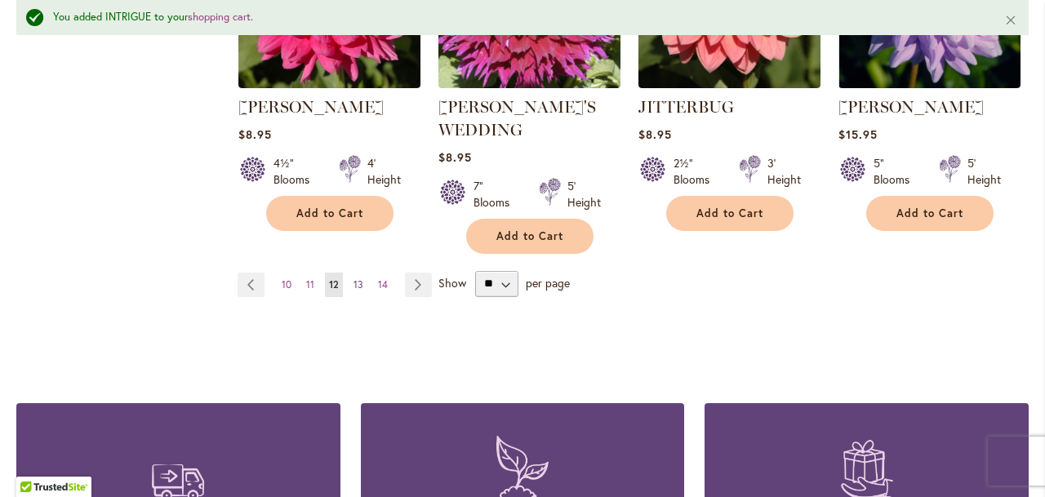
click at [358, 278] on span "13" at bounding box center [358, 284] width 10 height 12
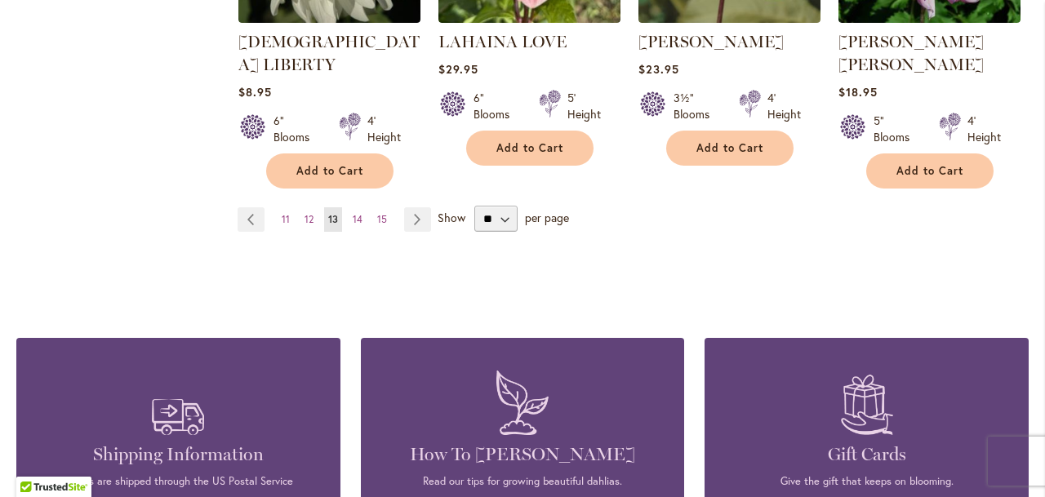
scroll to position [1655, 0]
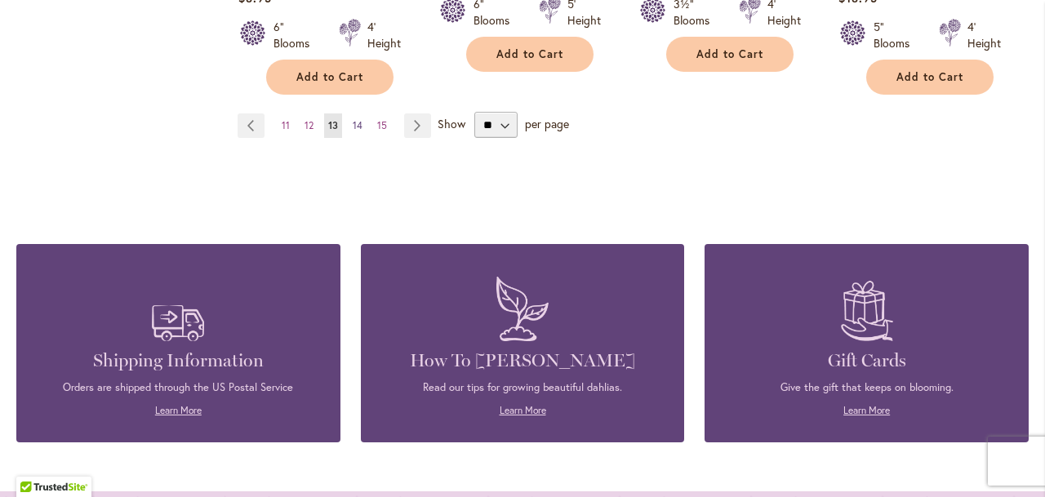
click at [354, 119] on span "14" at bounding box center [358, 125] width 10 height 12
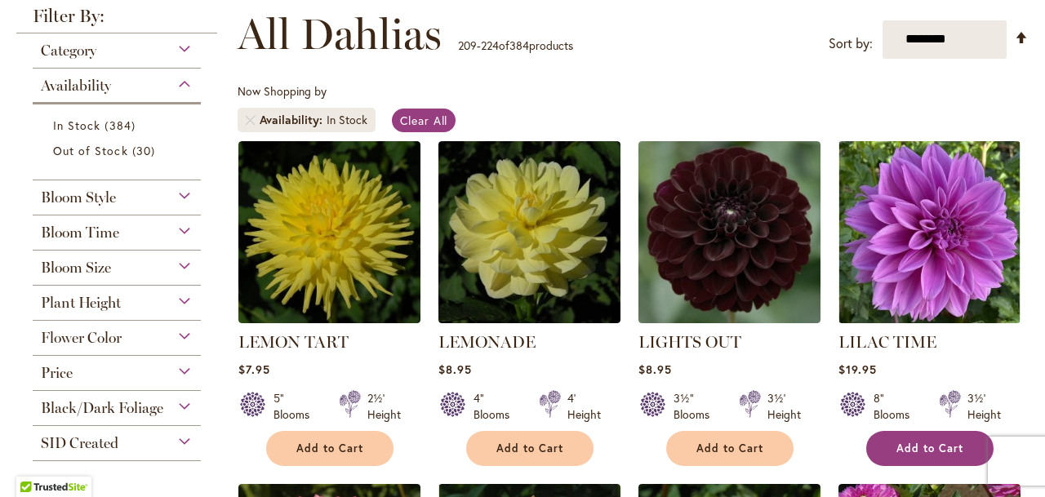
scroll to position [263, 0]
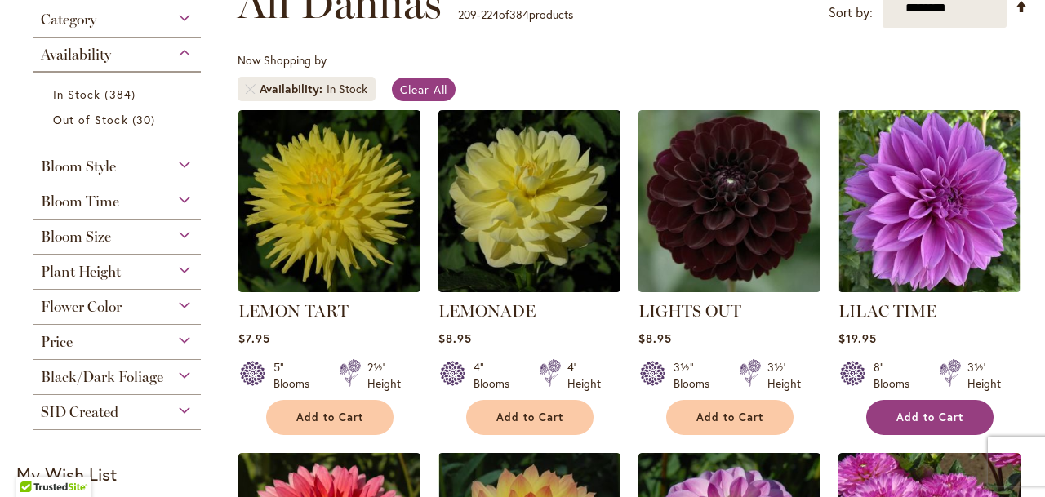
click at [917, 406] on button "Add to Cart" at bounding box center [929, 417] width 127 height 35
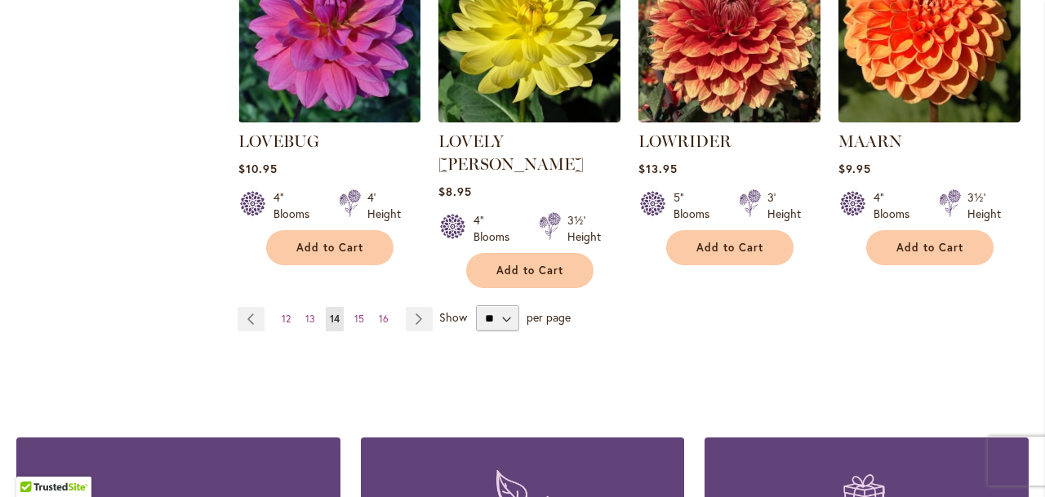
scroll to position [1533, 0]
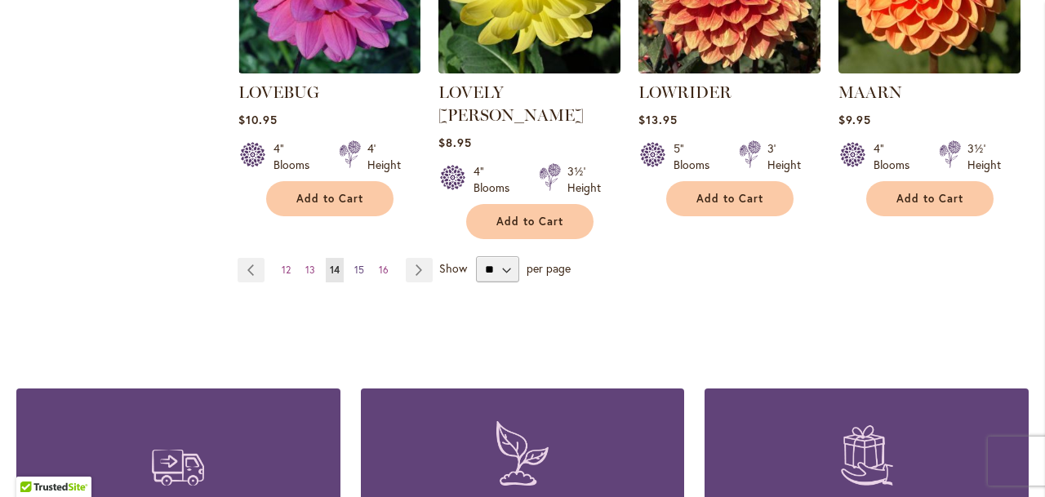
click at [362, 264] on span "15" at bounding box center [359, 270] width 10 height 12
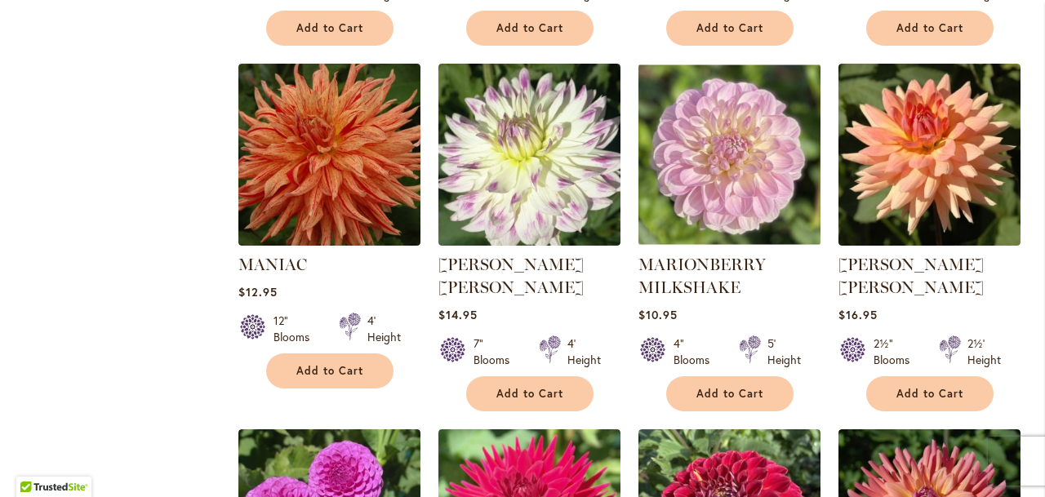
scroll to position [1026, 0]
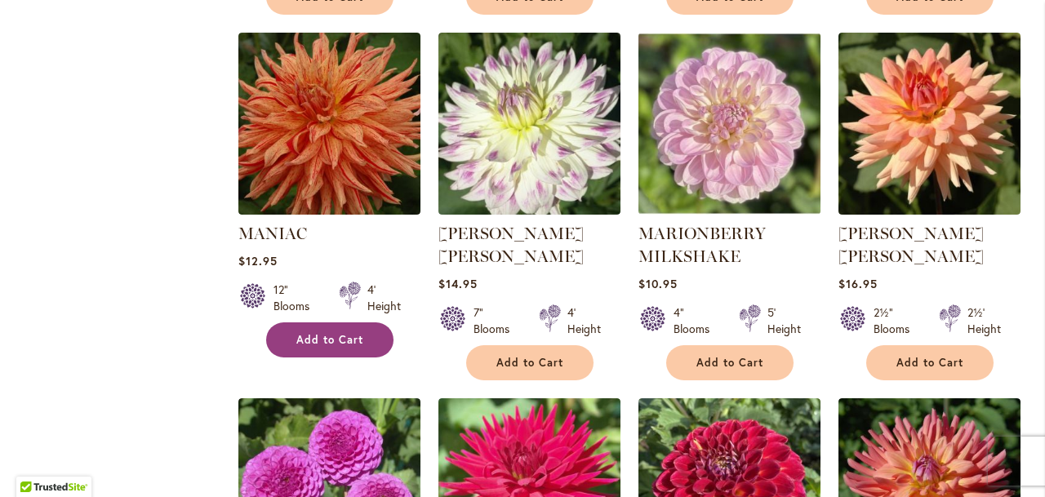
click at [314, 333] on span "Add to Cart" at bounding box center [329, 340] width 67 height 14
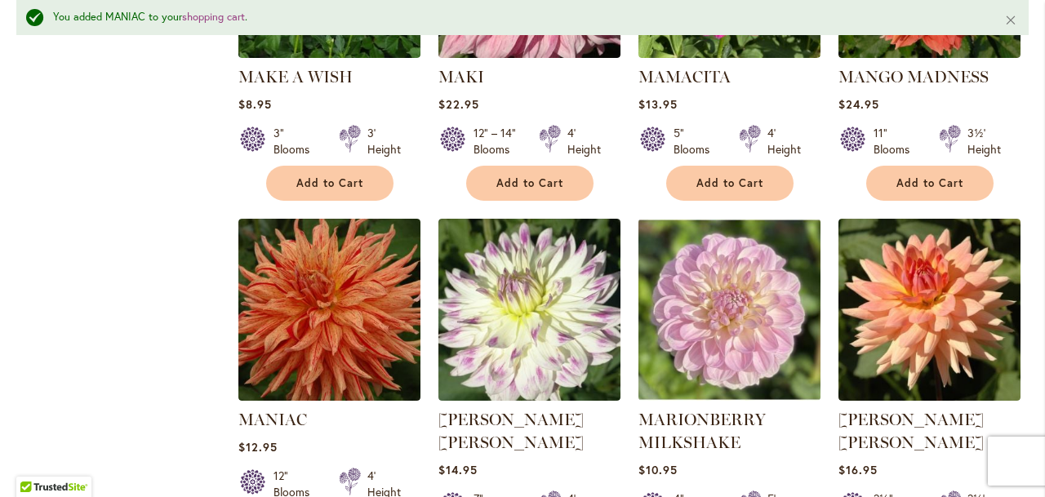
scroll to position [1354, 0]
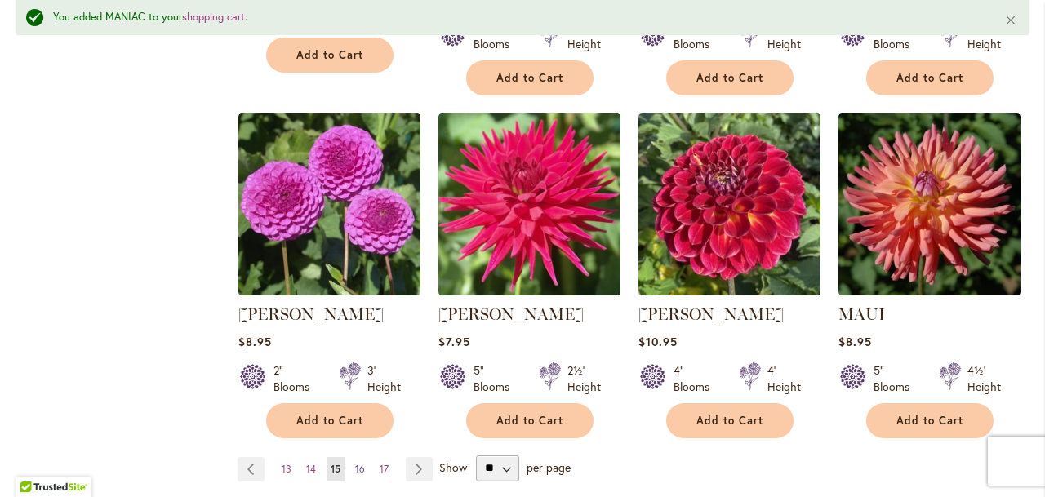
click at [355, 465] on span "16" at bounding box center [360, 469] width 10 height 12
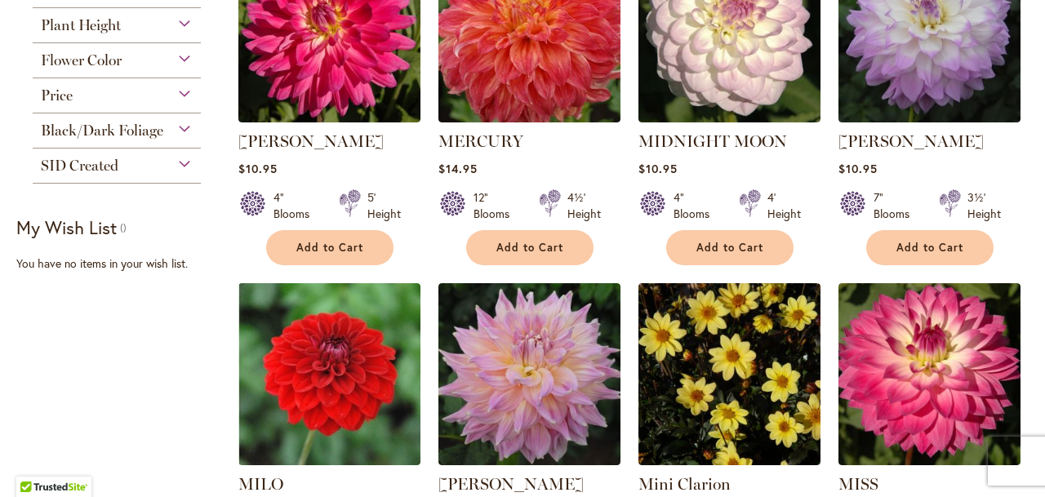
scroll to position [378, 0]
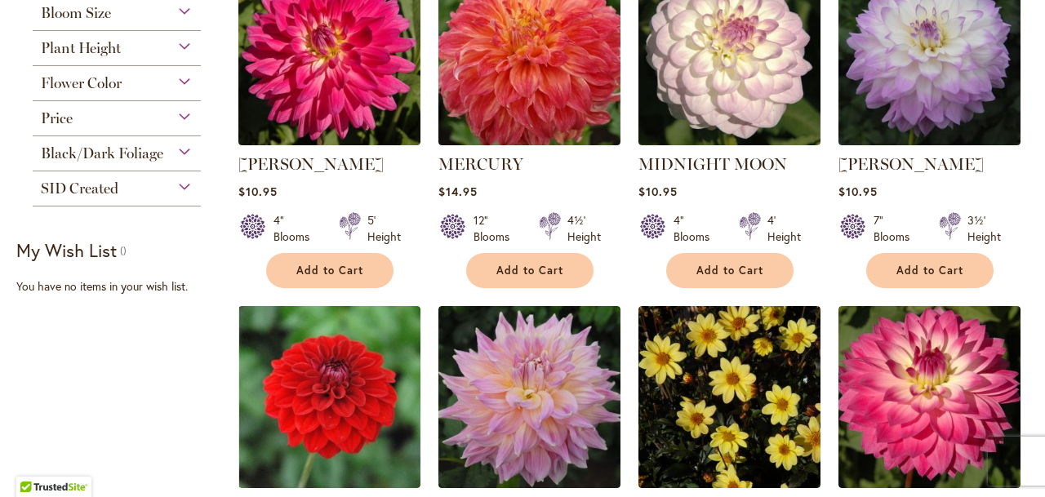
drag, startPoint x: 1029, startPoint y: 120, endPoint x: 1032, endPoint y: 128, distance: 8.5
click at [1032, 128] on body "Skip to Accessibility Information The store will not work correctly in the case…" at bounding box center [522, 248] width 1045 height 497
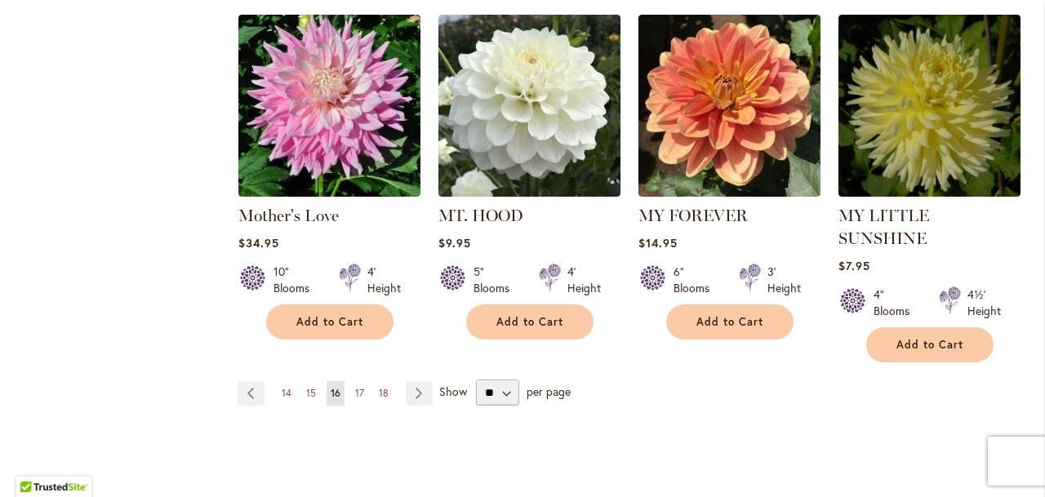
scroll to position [1538, 0]
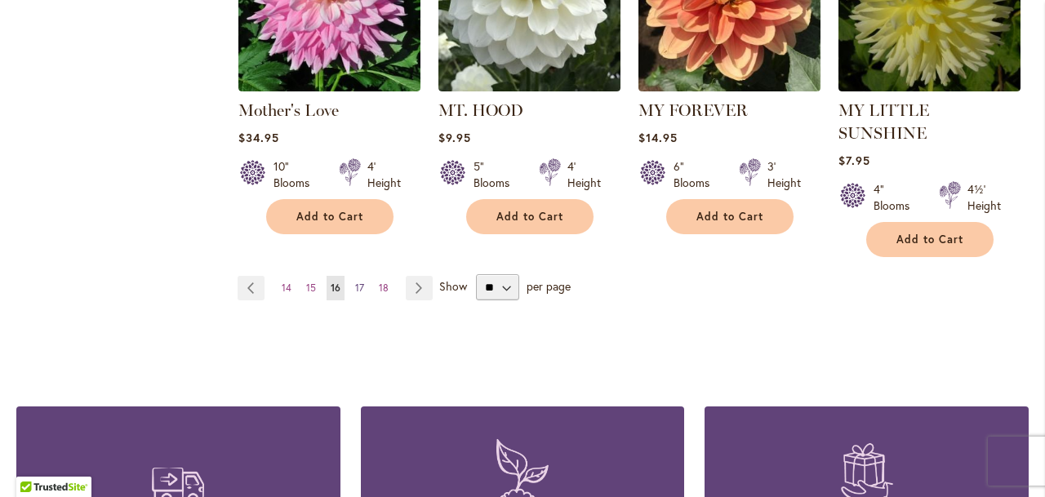
click at [361, 282] on span "17" at bounding box center [359, 288] width 9 height 12
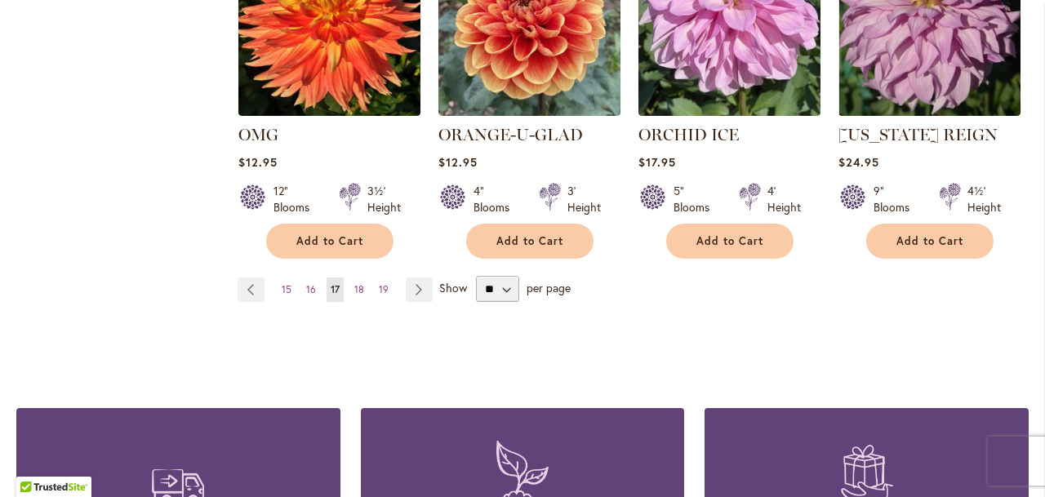
scroll to position [1500, 0]
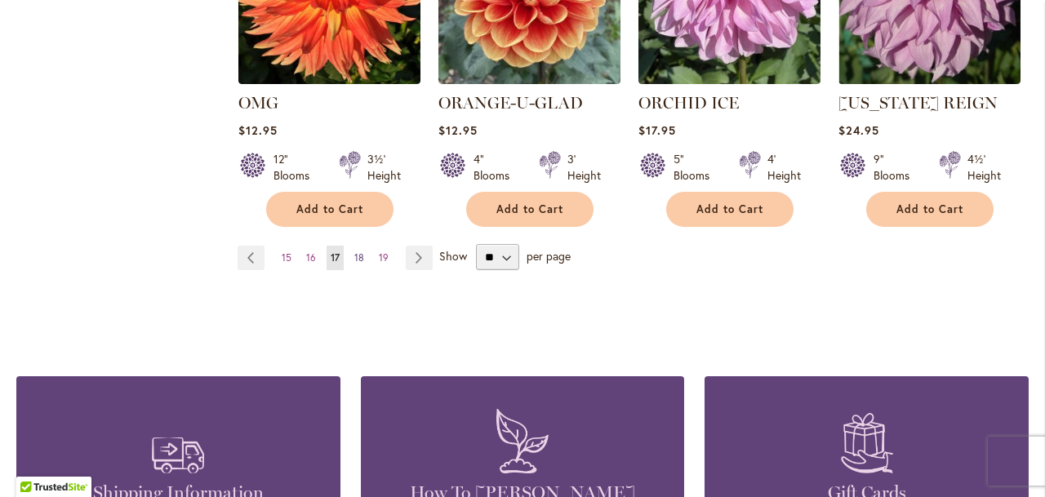
click at [354, 251] on span "18" at bounding box center [359, 257] width 10 height 12
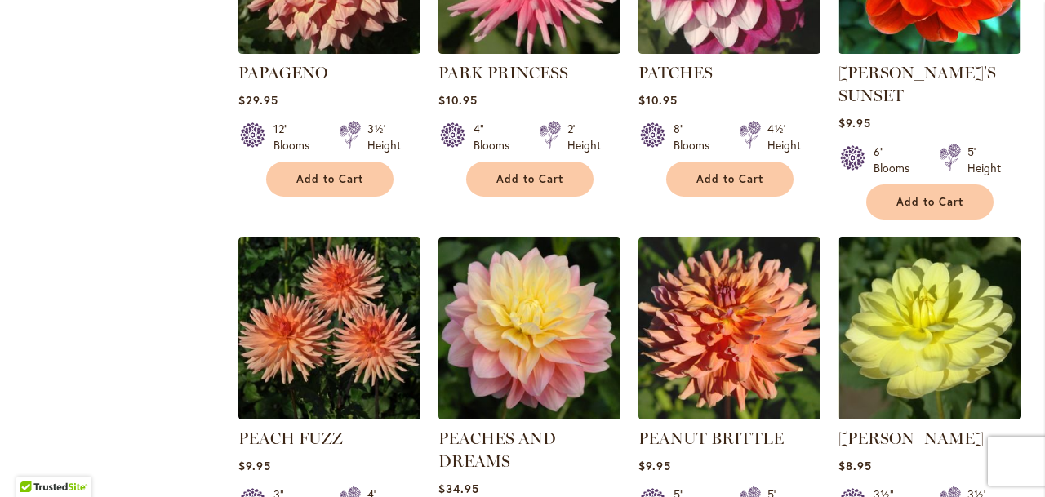
scroll to position [1656, 0]
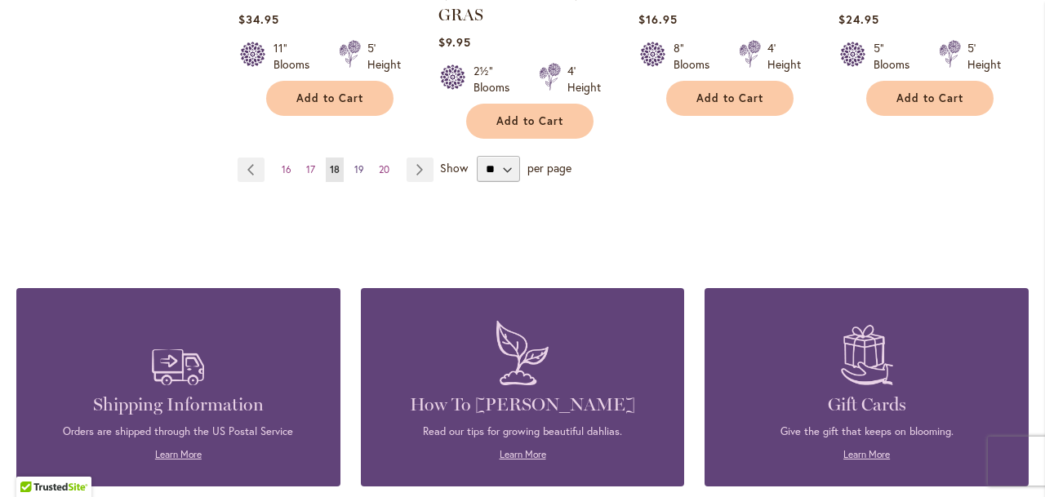
click at [357, 158] on link "Page 19" at bounding box center [359, 170] width 18 height 24
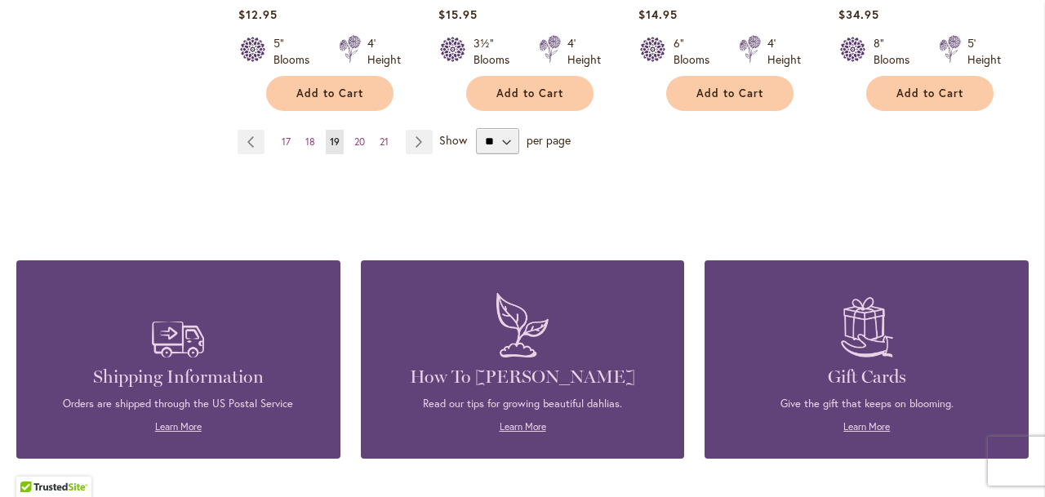
scroll to position [1730, 0]
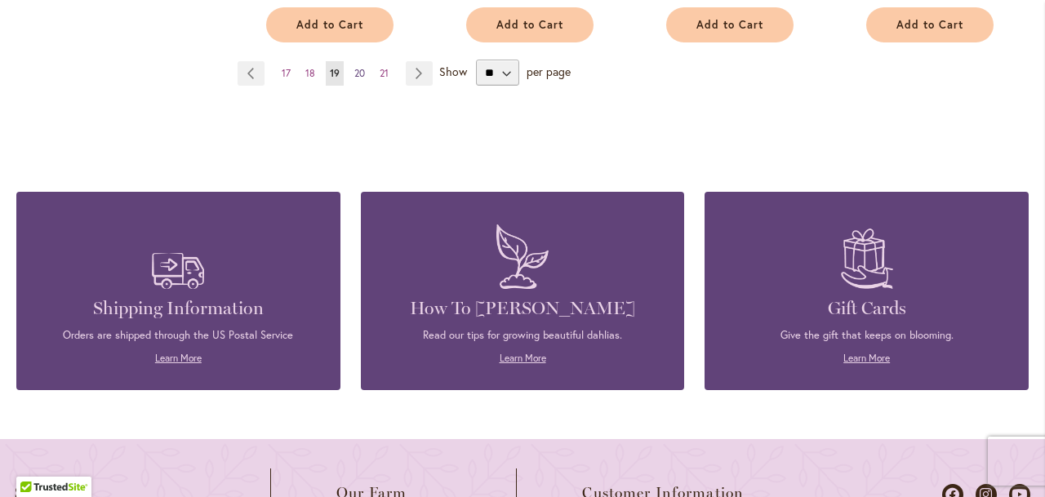
click at [361, 69] on span "20" at bounding box center [359, 73] width 11 height 12
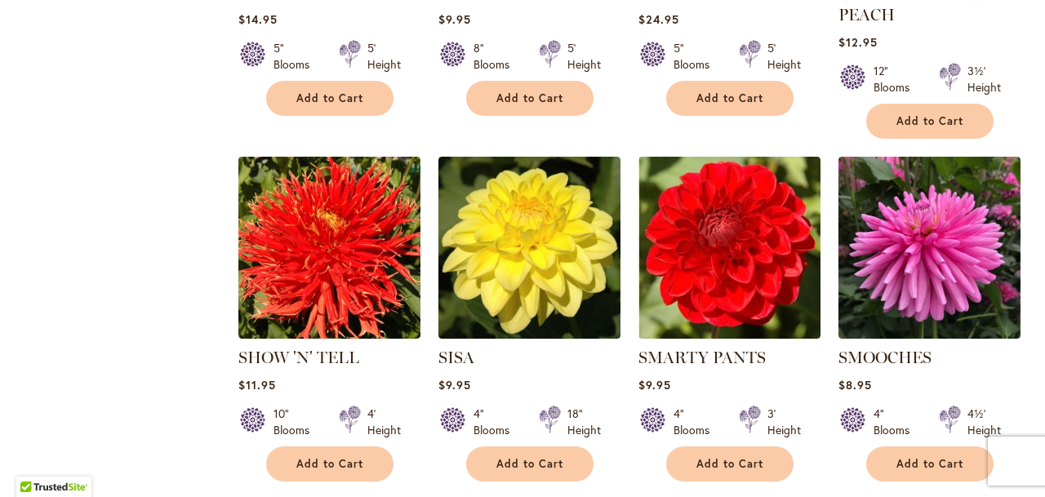
scroll to position [1448, 0]
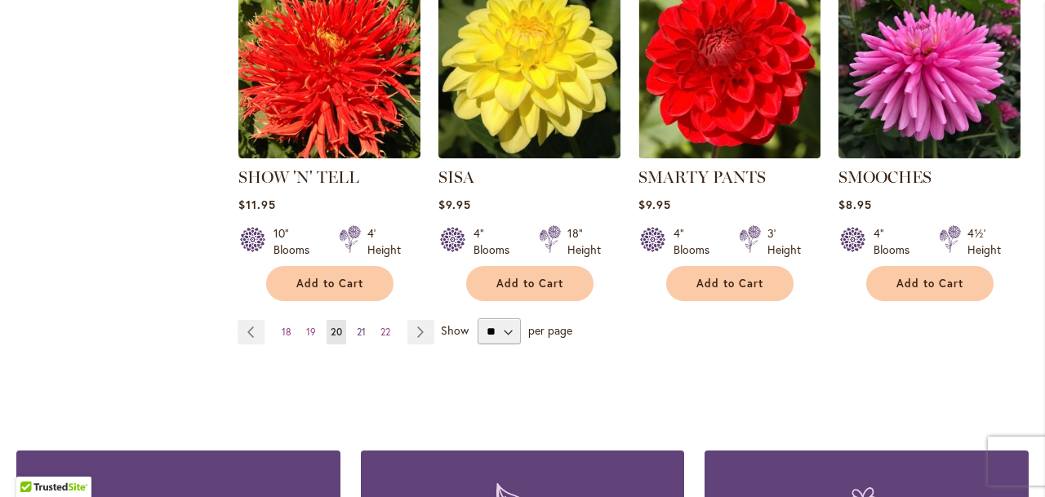
click at [361, 326] on span "21" at bounding box center [361, 332] width 9 height 12
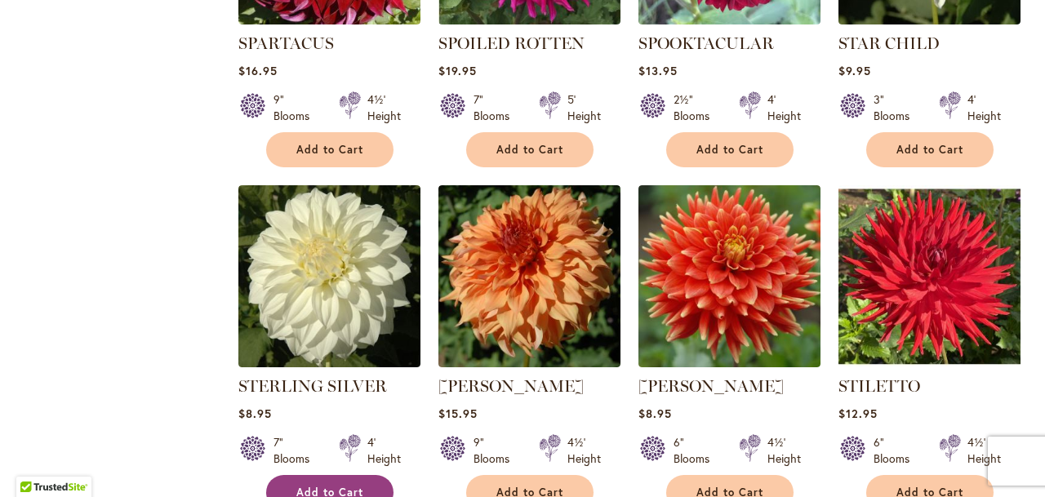
scroll to position [905, 0]
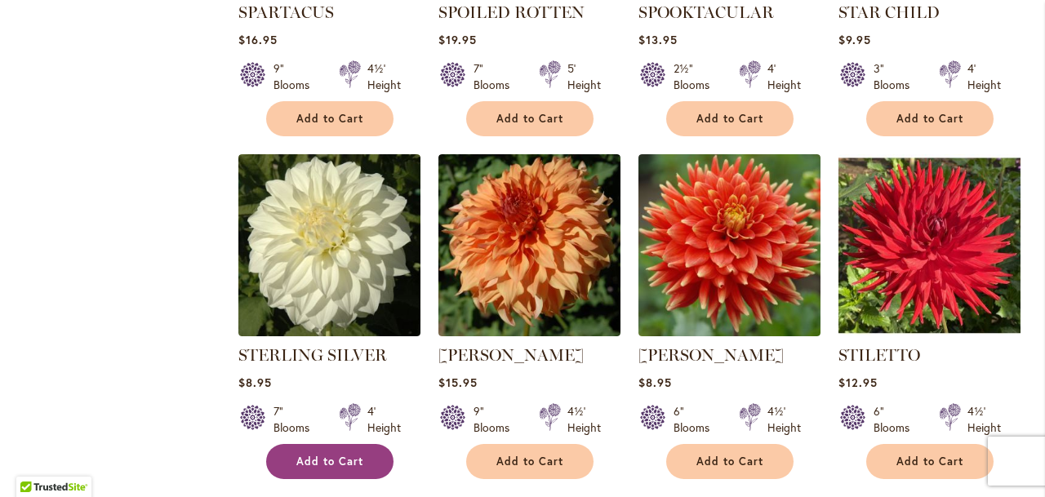
click at [330, 457] on span "Add to Cart" at bounding box center [329, 462] width 67 height 14
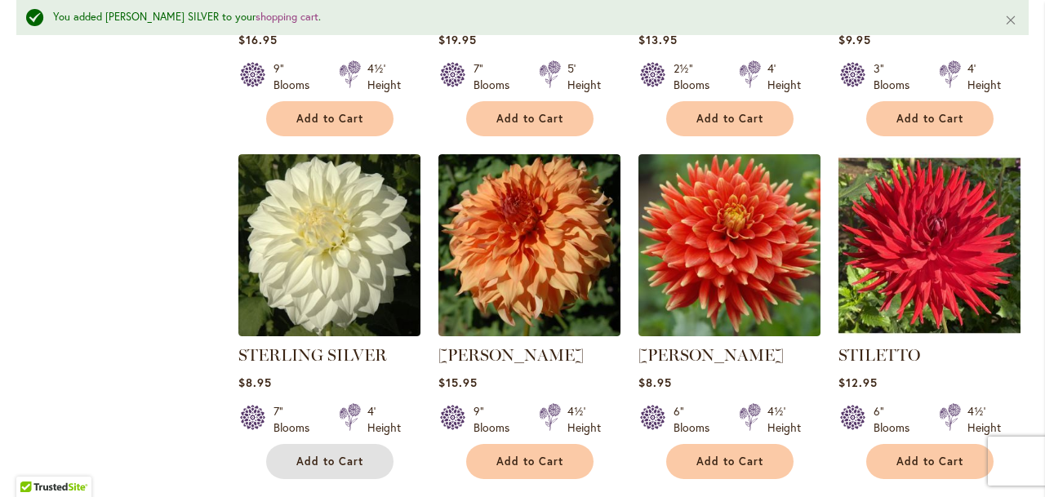
scroll to position [1492, 0]
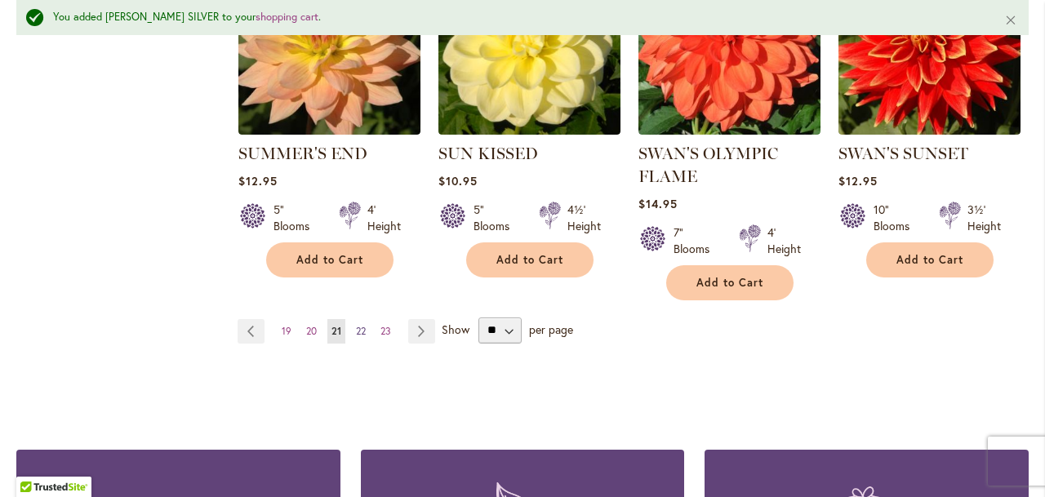
click at [362, 325] on span "22" at bounding box center [361, 331] width 10 height 12
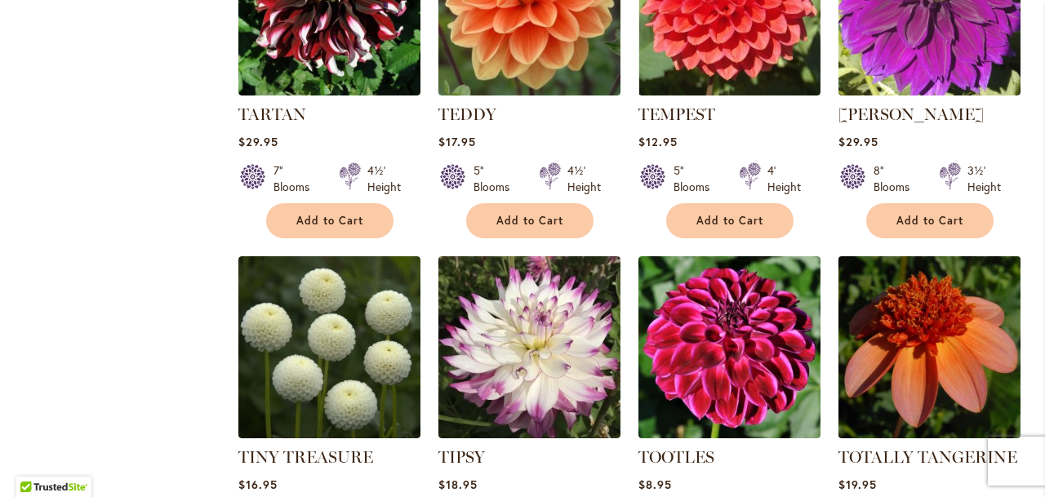
scroll to position [1277, 0]
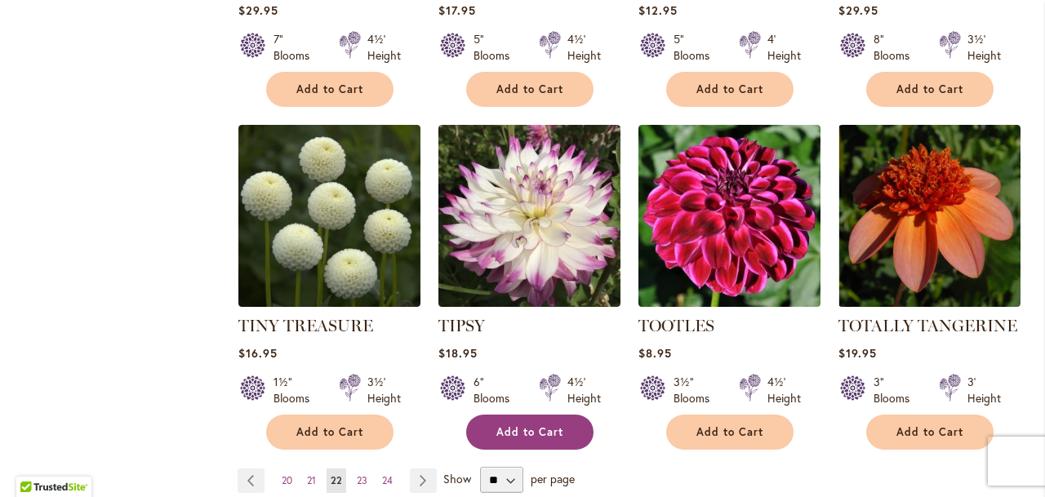
click at [537, 420] on button "Add to Cart" at bounding box center [529, 432] width 127 height 35
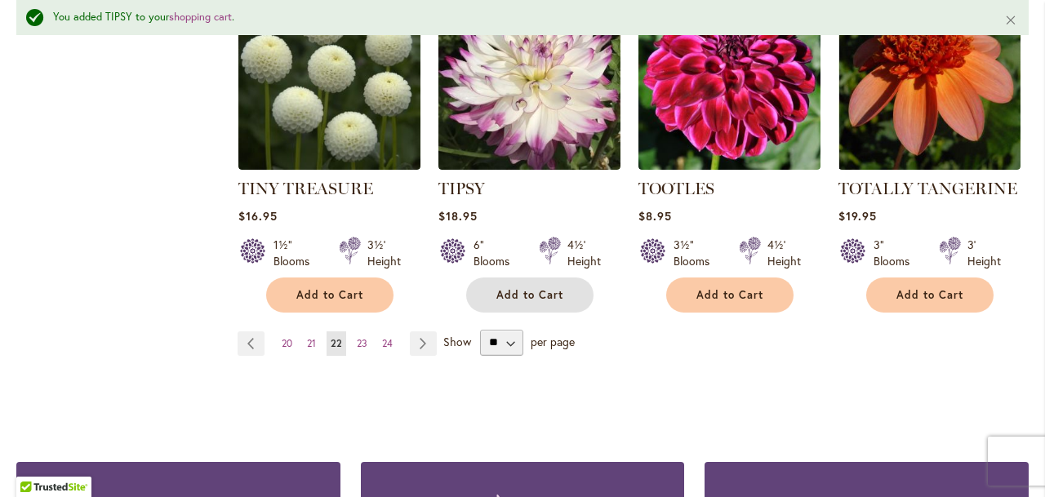
scroll to position [1554, 0]
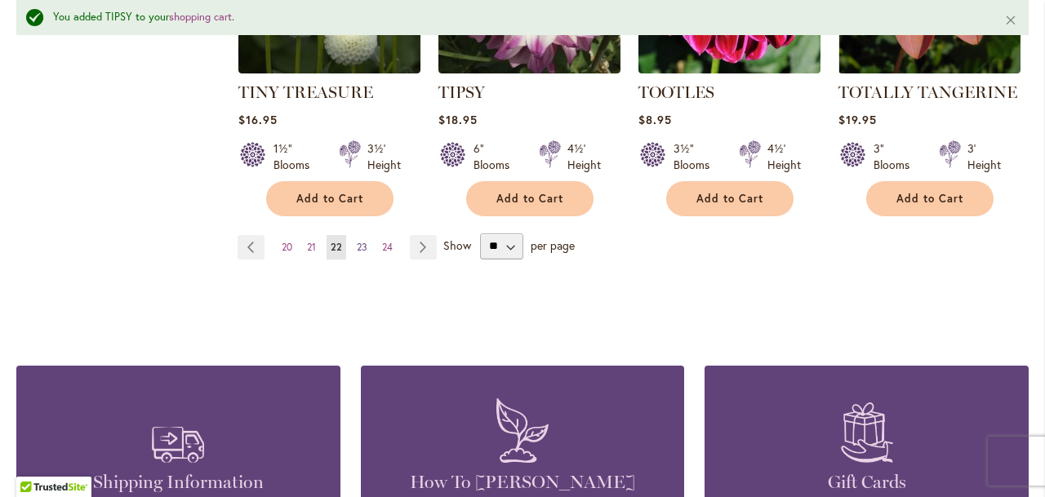
click at [358, 244] on span "23" at bounding box center [362, 247] width 11 height 12
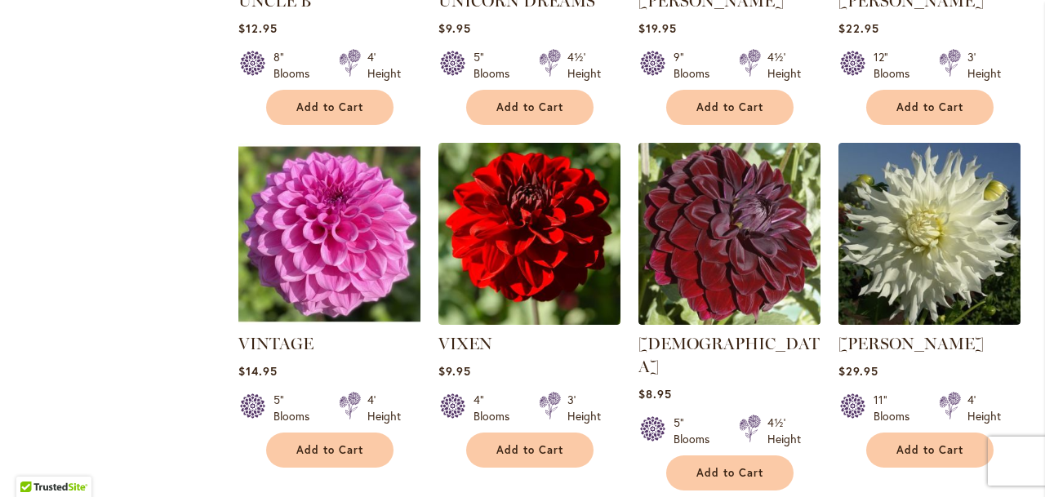
scroll to position [920, 0]
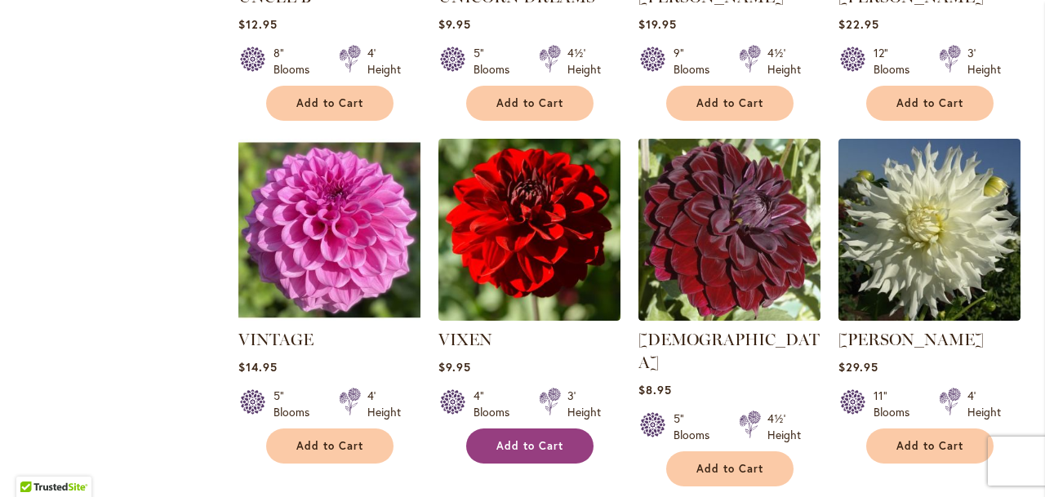
click at [514, 434] on button "Add to Cart" at bounding box center [529, 446] width 127 height 35
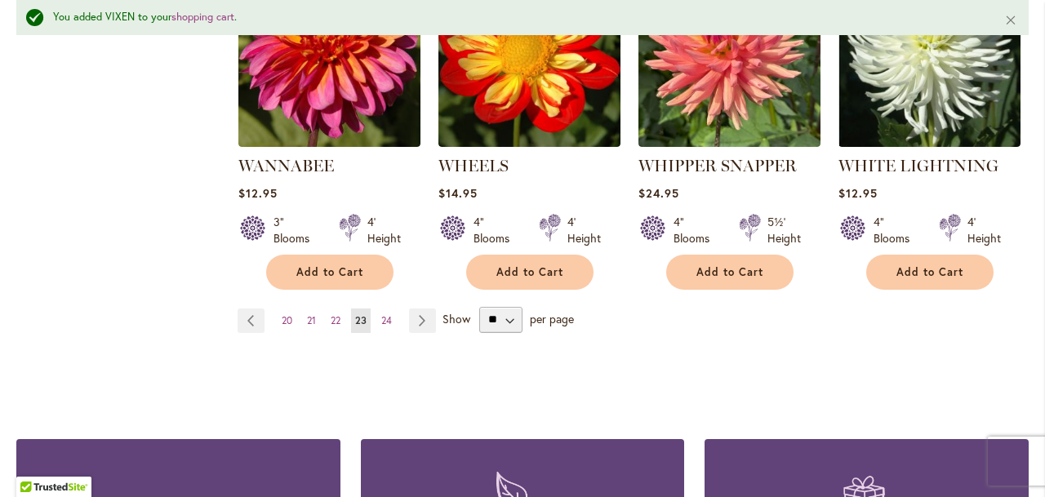
scroll to position [1563, 0]
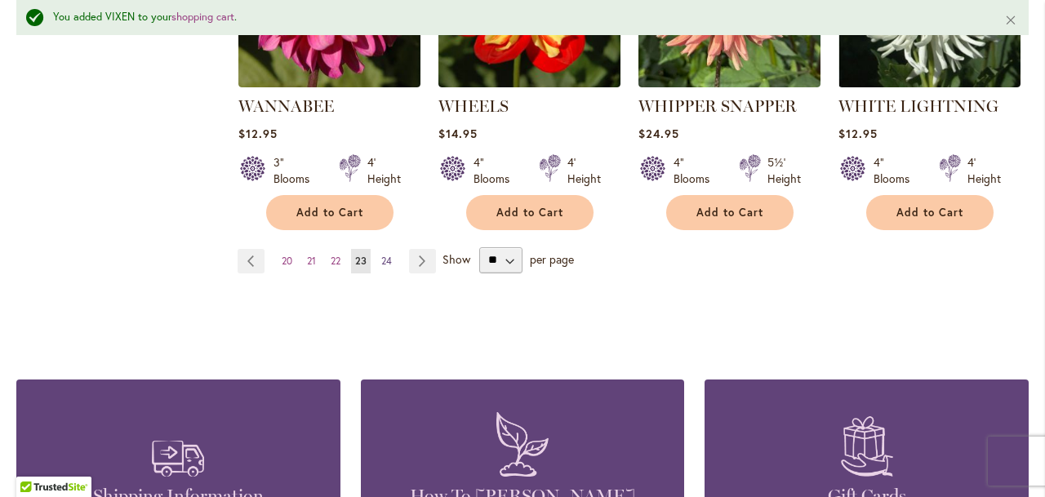
click at [385, 255] on span "24" at bounding box center [386, 261] width 11 height 12
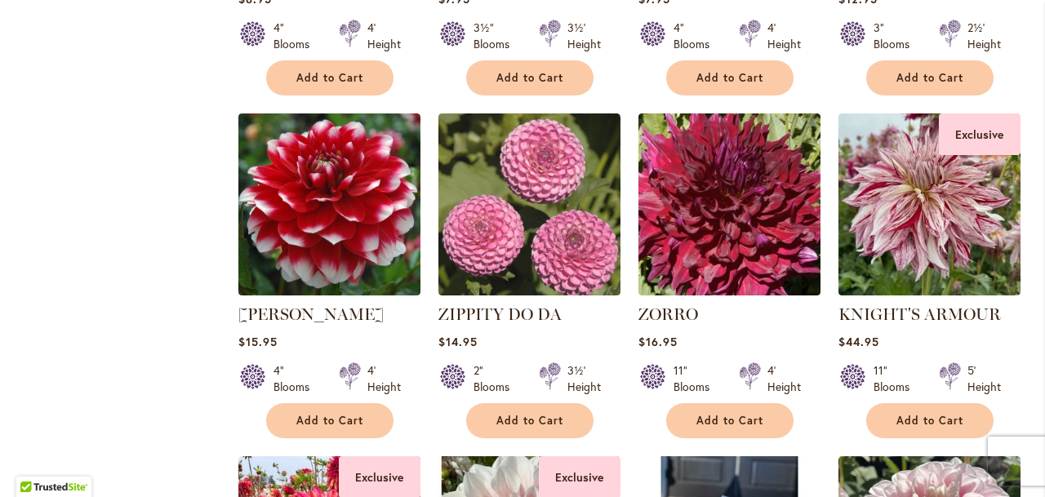
scroll to position [1412, 0]
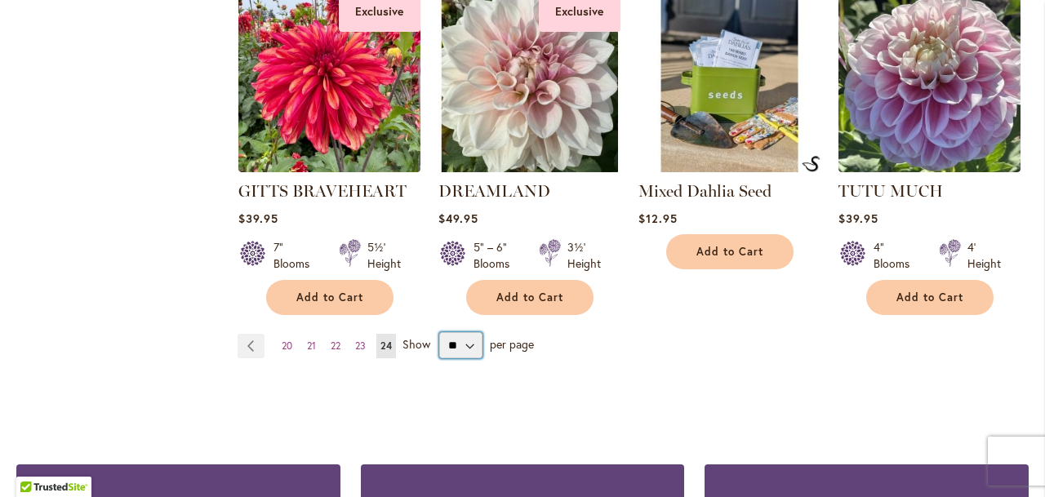
click at [474, 349] on select "** ** ** **" at bounding box center [460, 345] width 43 height 26
select select "**"
click at [439, 332] on select "** ** ** **" at bounding box center [460, 345] width 43 height 26
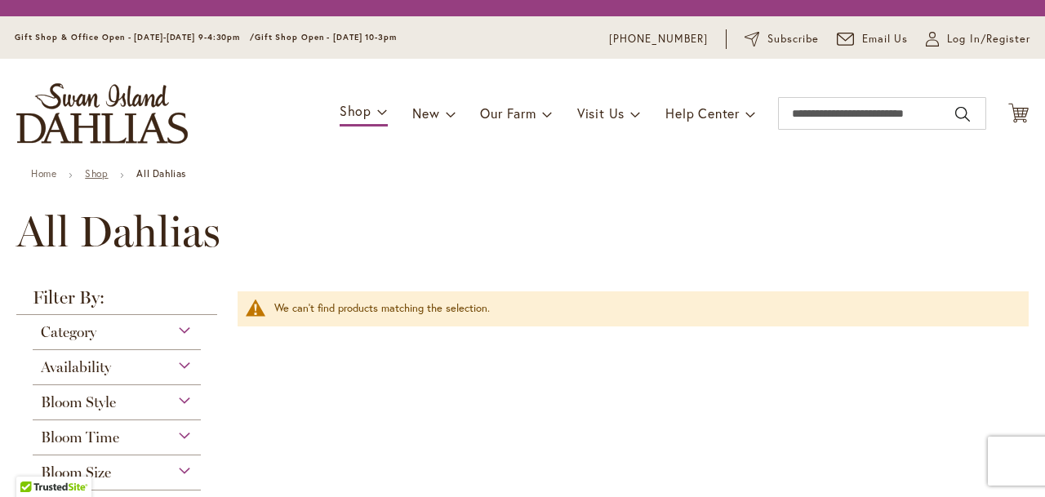
click at [94, 171] on link "Shop" at bounding box center [96, 173] width 23 height 12
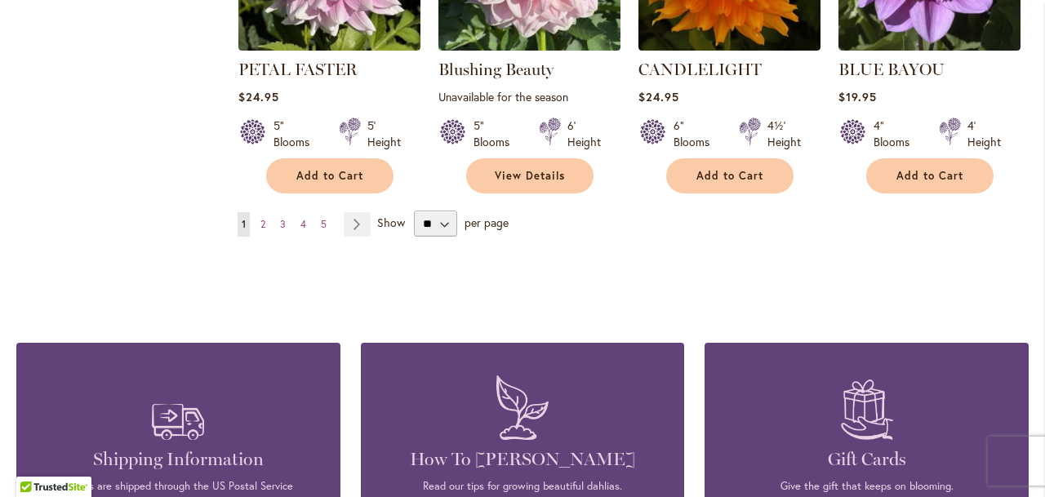
scroll to position [1505, 0]
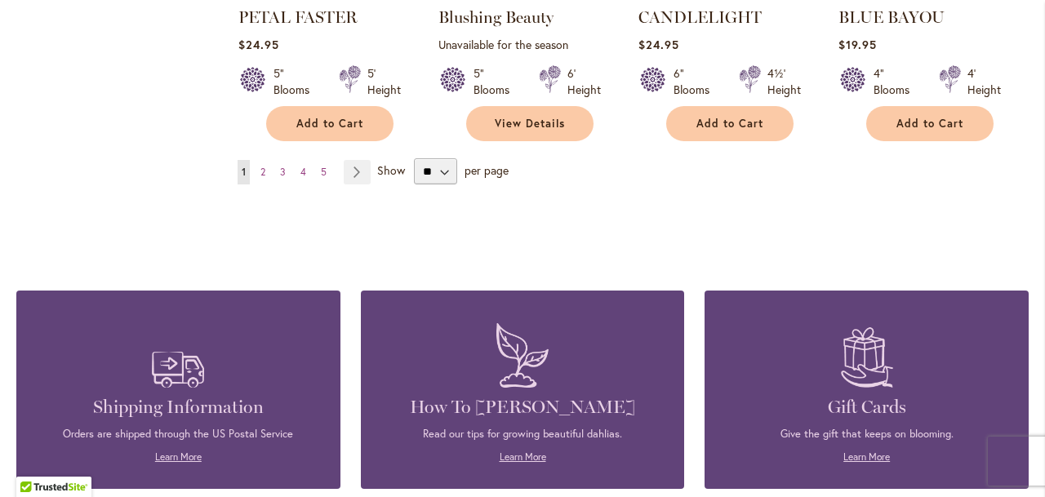
click at [182, 450] on p "Learn More" at bounding box center [178, 457] width 275 height 15
